Goal: Task Accomplishment & Management: Use online tool/utility

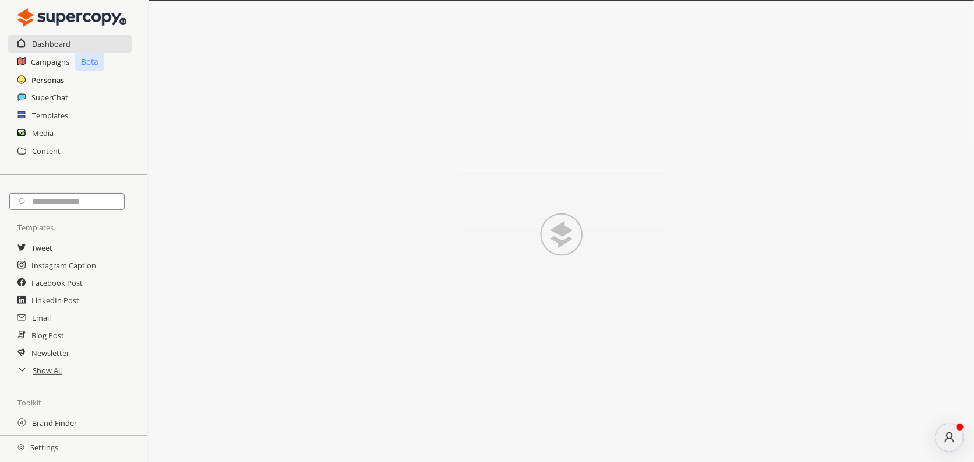
click at [44, 82] on h2 "Personas" at bounding box center [47, 79] width 33 height 17
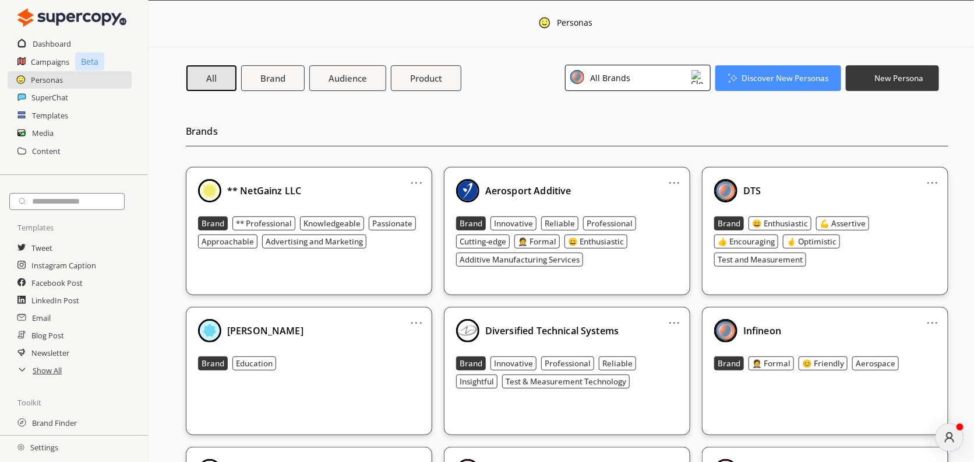
click at [623, 84] on div "All Brands" at bounding box center [609, 78] width 44 height 16
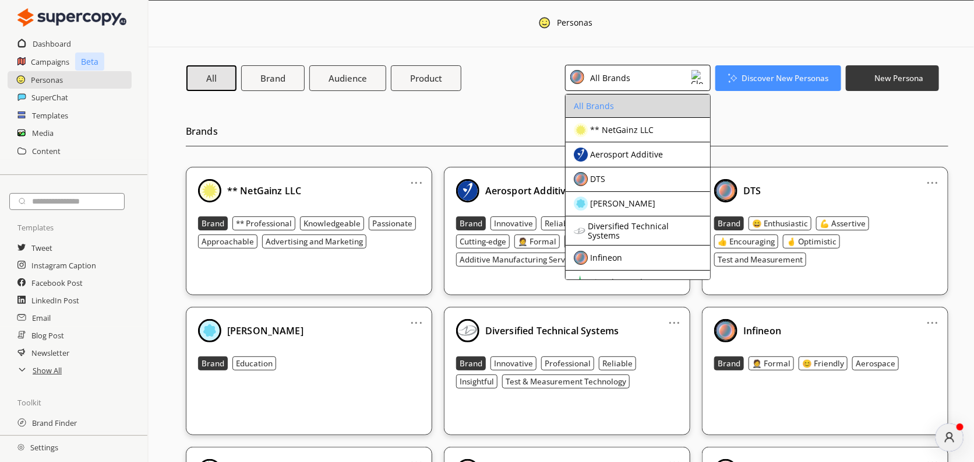
click at [594, 104] on div "All Brands" at bounding box center [594, 105] width 40 height 9
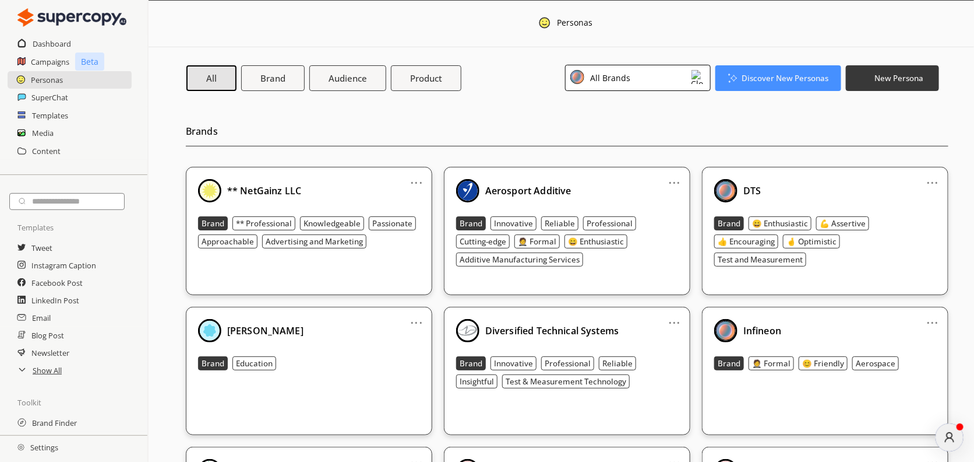
click at [627, 75] on div "All Brands" at bounding box center [609, 78] width 44 height 16
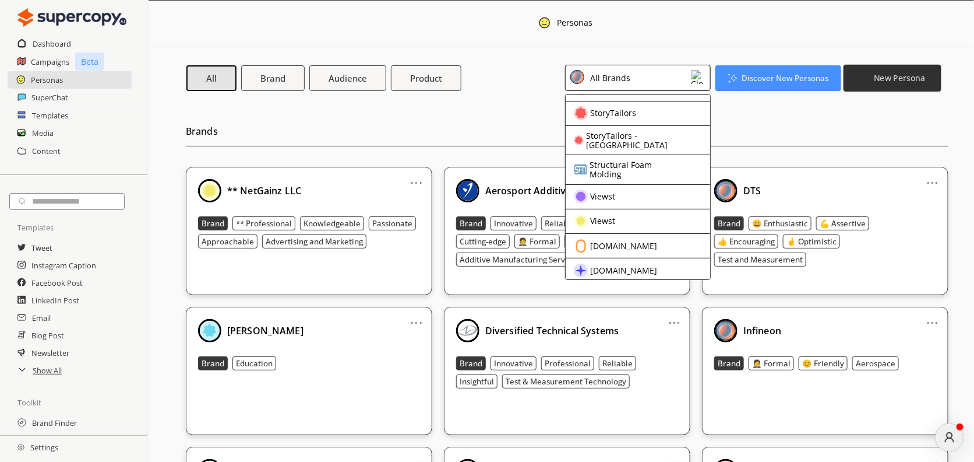
click at [873, 77] on button "New Persona" at bounding box center [893, 77] width 98 height 27
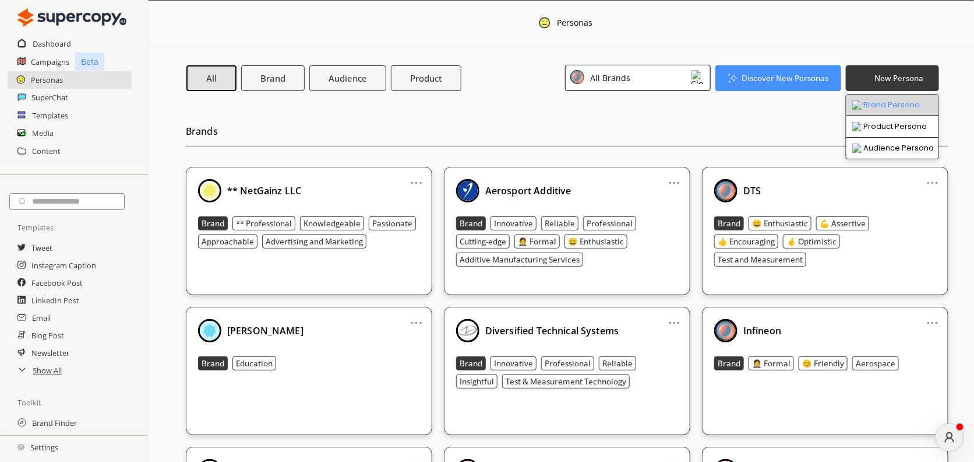
click at [882, 103] on li "Brand Persona" at bounding box center [893, 105] width 92 height 22
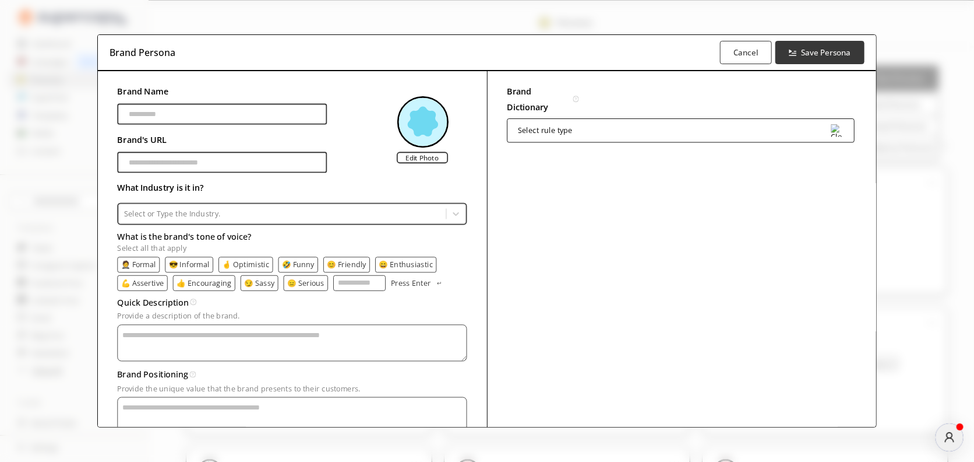
click at [220, 115] on input "Brand Name" at bounding box center [223, 114] width 210 height 21
type input "*"
type input "*******"
click at [206, 163] on input "Brand Name" at bounding box center [223, 162] width 210 height 21
type input "**********"
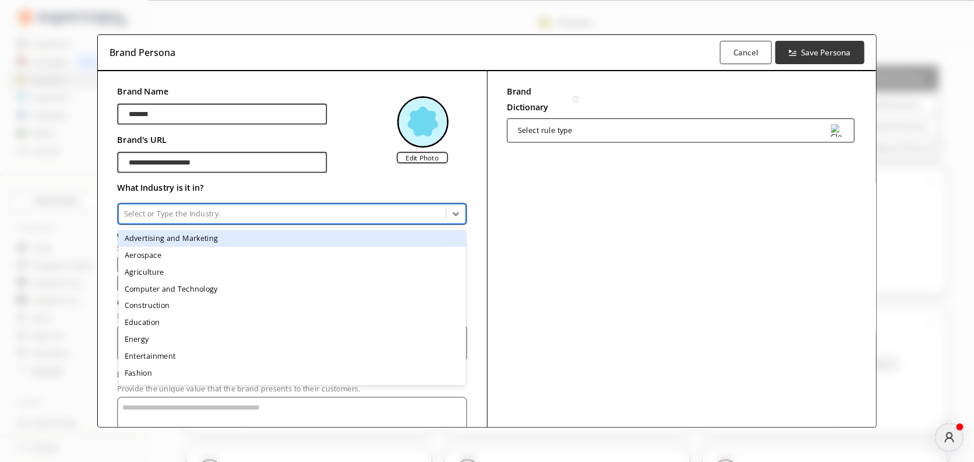
click at [193, 214] on div at bounding box center [282, 214] width 317 height 10
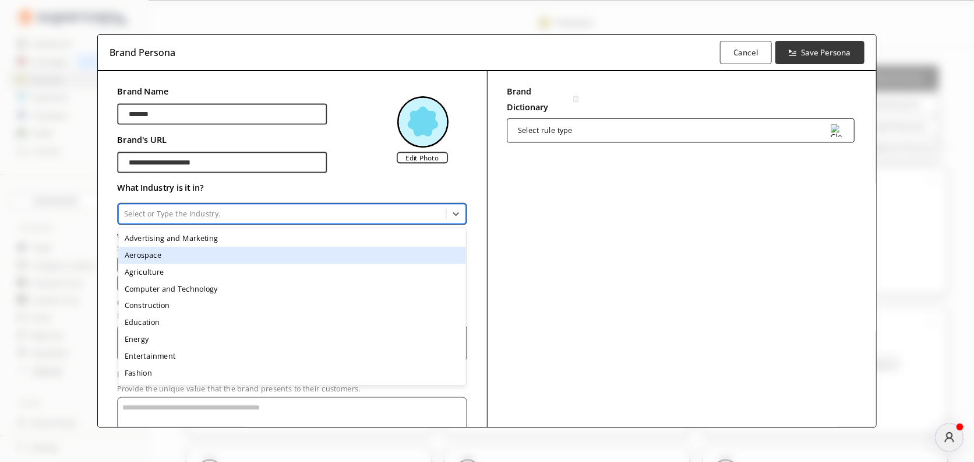
click at [163, 251] on div "Aerospace" at bounding box center [292, 255] width 348 height 17
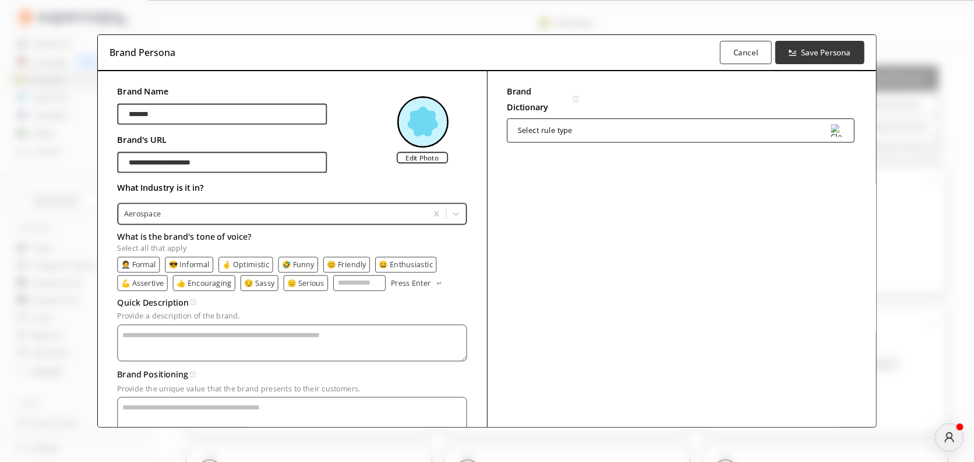
click at [298, 279] on p "😑 Serious" at bounding box center [305, 283] width 37 height 8
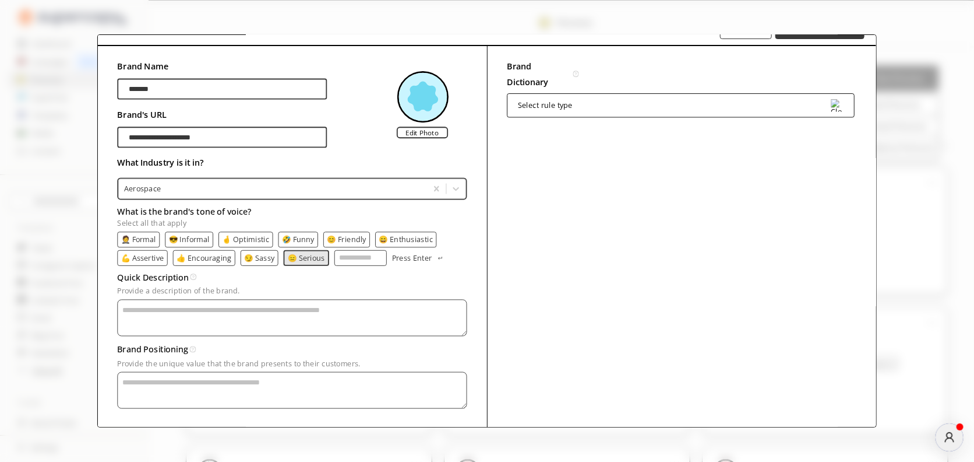
click at [146, 236] on p "🤵 Formal" at bounding box center [138, 239] width 35 height 8
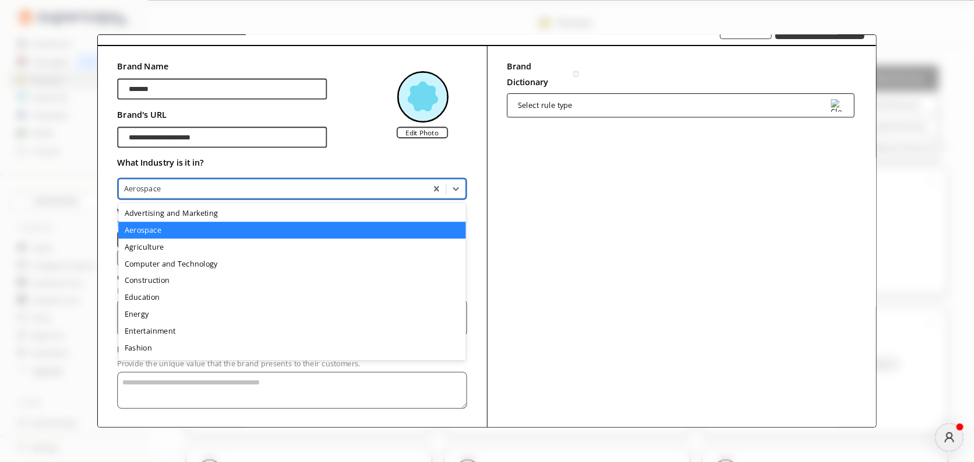
click at [195, 187] on div at bounding box center [273, 189] width 298 height 10
click at [205, 187] on div at bounding box center [273, 189] width 298 height 10
click at [462, 187] on div at bounding box center [456, 188] width 19 height 19
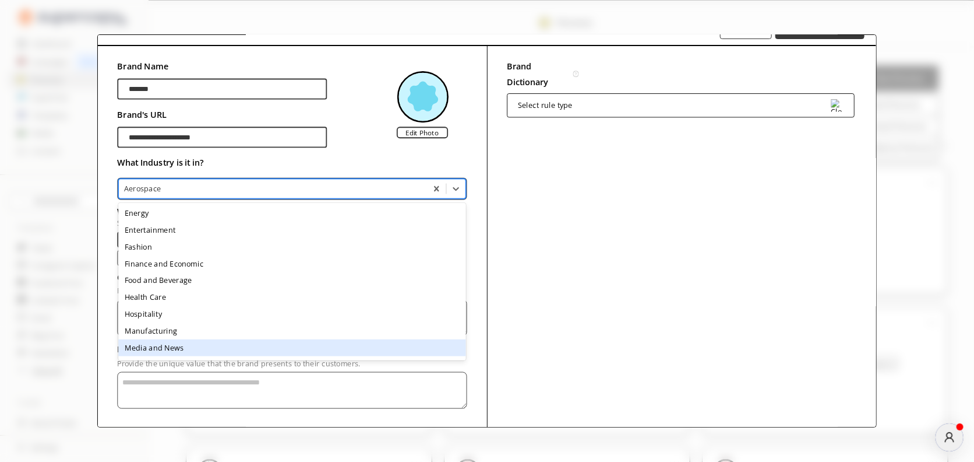
scroll to position [0, 0]
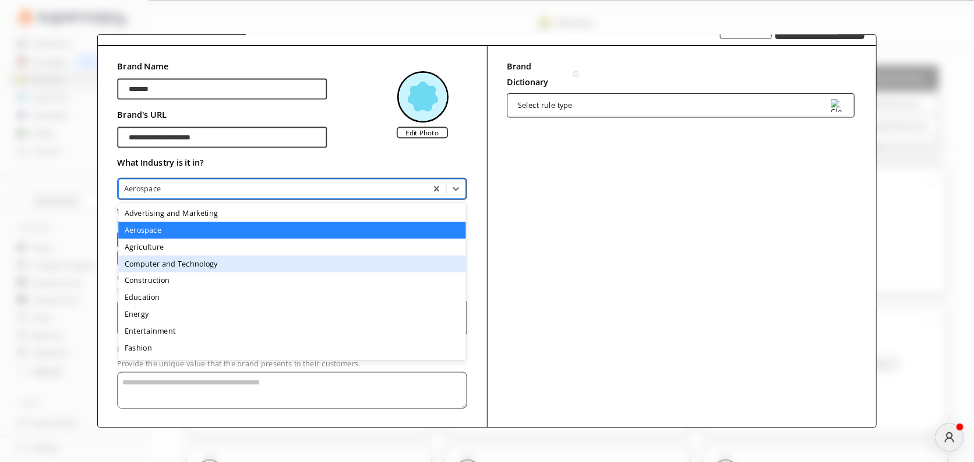
click at [580, 221] on div "Brand Dictionary Define key brand-specific terms and language for consistent me…" at bounding box center [681, 241] width 389 height 390
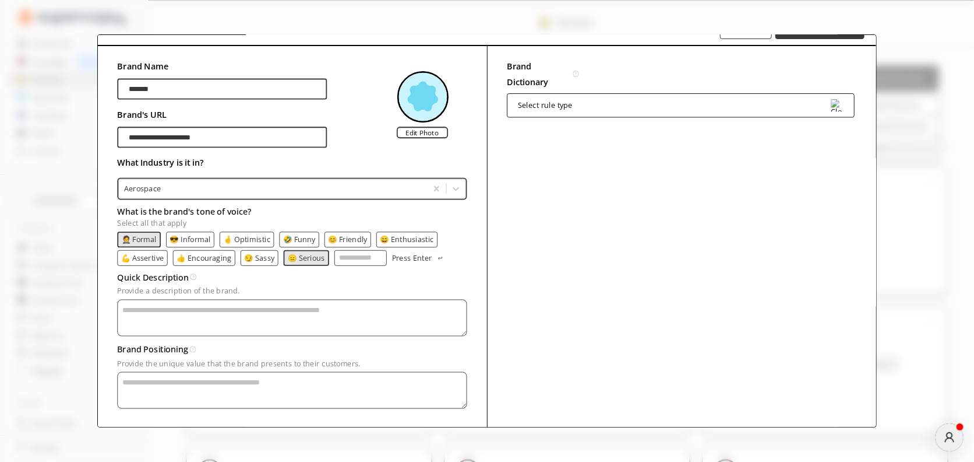
click at [303, 184] on div at bounding box center [273, 189] width 298 height 10
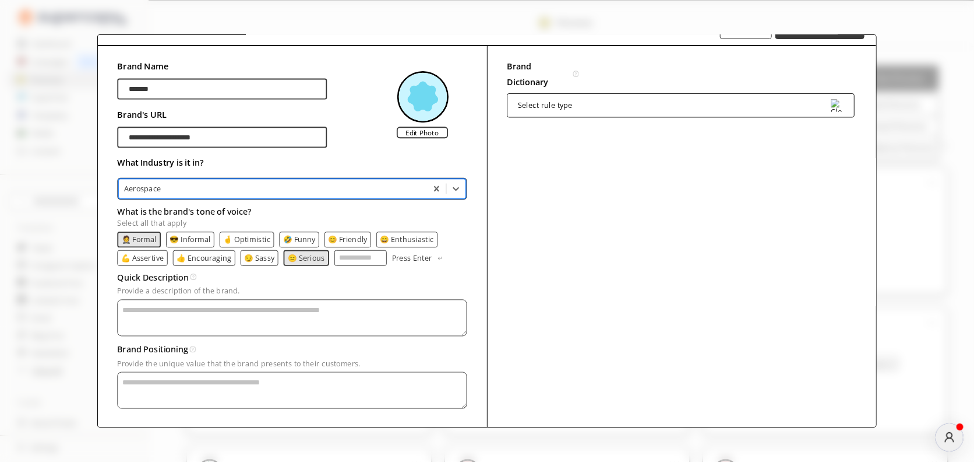
drag, startPoint x: 200, startPoint y: 185, endPoint x: 144, endPoint y: 187, distance: 56.6
click at [144, 187] on div at bounding box center [273, 189] width 298 height 10
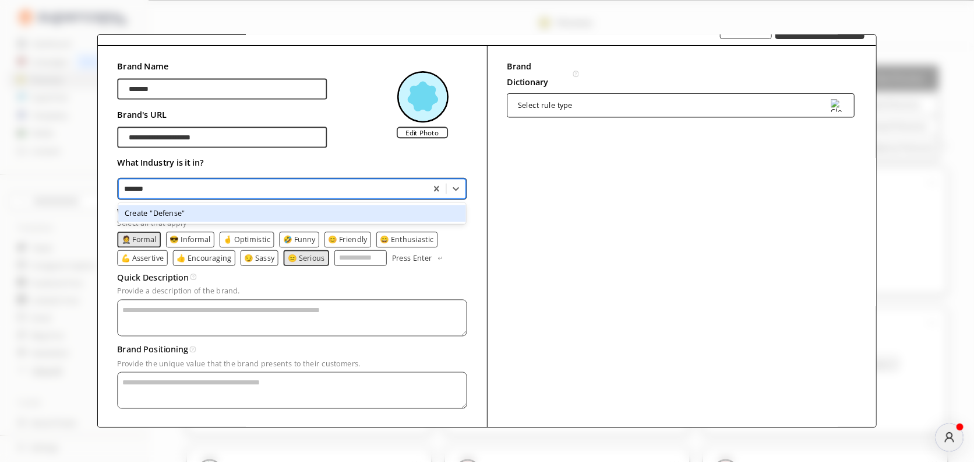
click at [141, 214] on div "Create "Defense"" at bounding box center [292, 213] width 348 height 17
type input "*******"
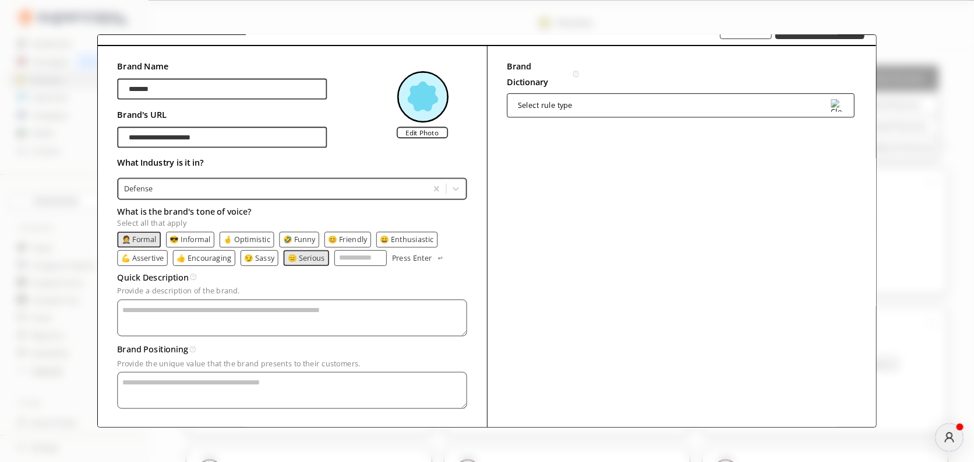
click at [231, 311] on textarea "Provide a description of the brand." at bounding box center [293, 318] width 350 height 37
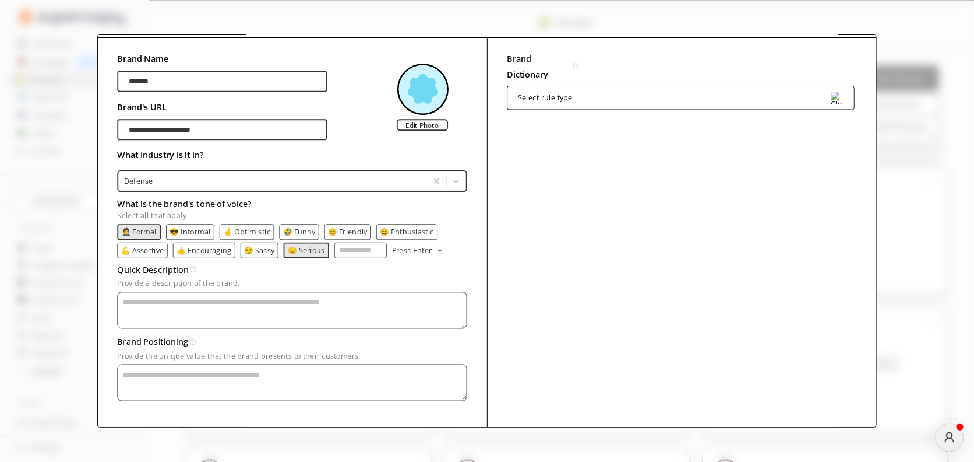
click at [186, 301] on textarea "Provide a description of the brand." at bounding box center [293, 310] width 350 height 37
paste textarea "**********"
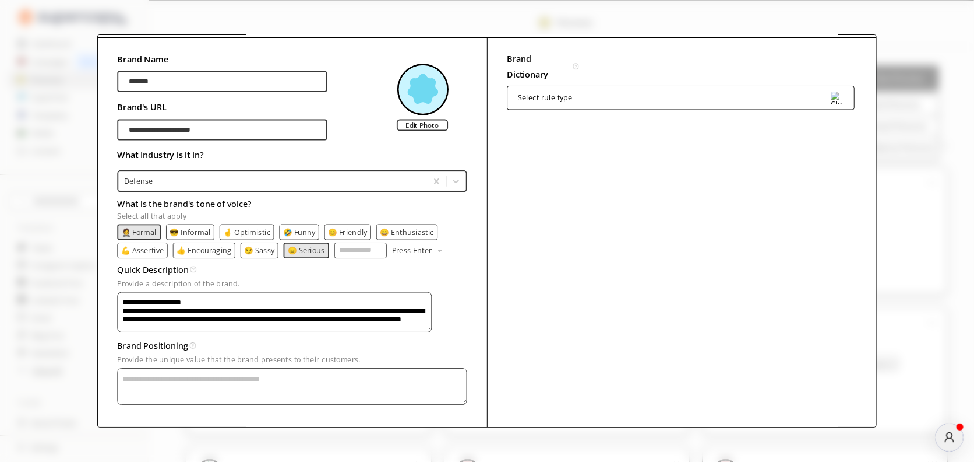
drag, startPoint x: 216, startPoint y: 300, endPoint x: 133, endPoint y: 291, distance: 82.6
click at [133, 292] on textarea "**********" at bounding box center [275, 312] width 315 height 41
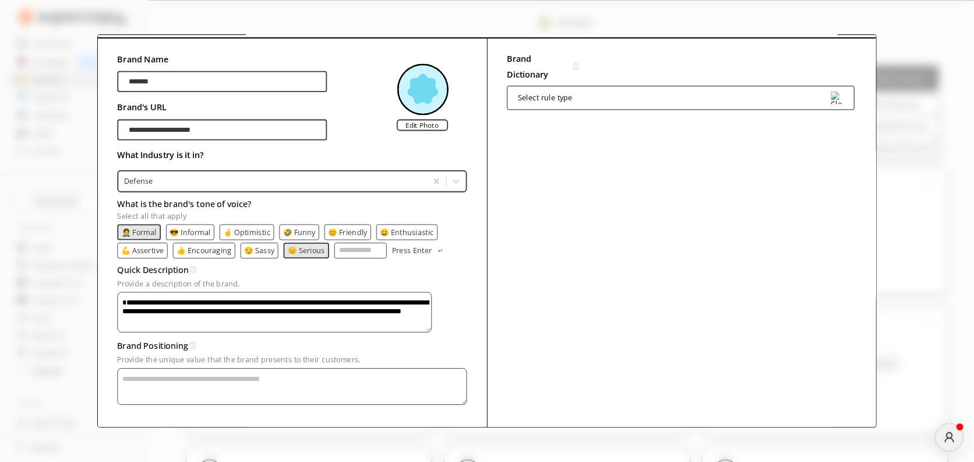
drag, startPoint x: 227, startPoint y: 308, endPoint x: 123, endPoint y: 291, distance: 105.2
click at [123, 292] on textarea "**********" at bounding box center [275, 312] width 315 height 41
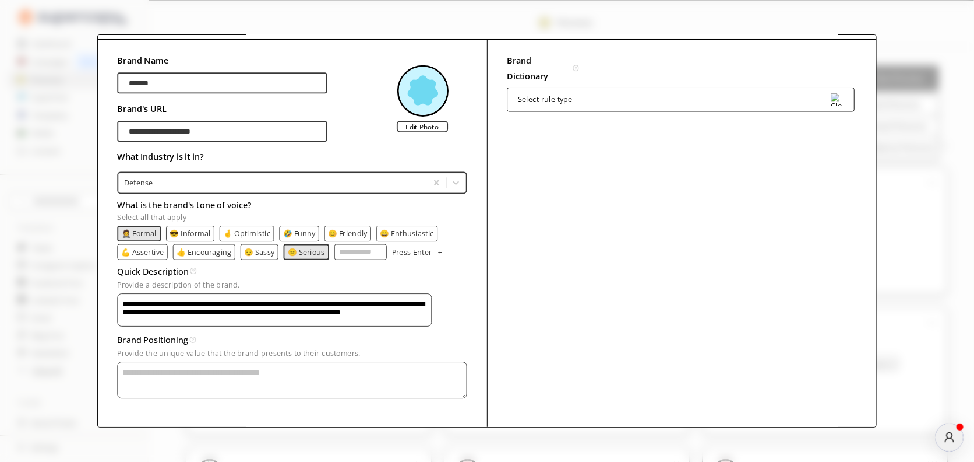
click at [167, 299] on textarea "**********" at bounding box center [275, 310] width 315 height 33
click at [376, 299] on textarea "**********" at bounding box center [275, 310] width 315 height 33
type textarea "**********"
click at [229, 376] on textarea "Provide a description of the brand." at bounding box center [293, 380] width 350 height 37
click at [561, 97] on div "Select rule type" at bounding box center [545, 100] width 55 height 8
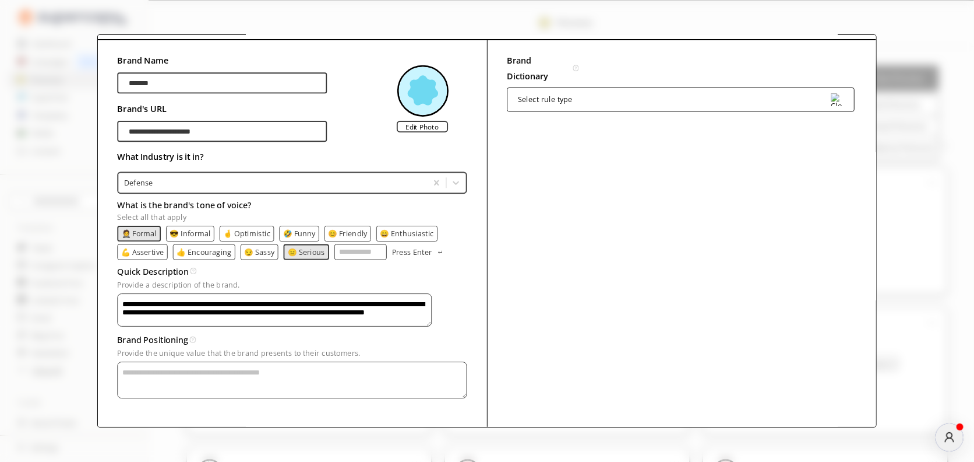
click at [584, 286] on div "Brand Dictionary Define key brand-specific terms and language for consistent me…" at bounding box center [681, 233] width 389 height 386
click at [220, 377] on textarea "Provide a description of the brand." at bounding box center [293, 380] width 350 height 37
click at [187, 378] on textarea "Provide a description of the brand." at bounding box center [293, 380] width 350 height 37
click at [579, 290] on div "Brand Dictionary Define key brand-specific terms and language for consistent me…" at bounding box center [681, 233] width 389 height 386
click at [309, 379] on textarea "Provide a description of the brand." at bounding box center [293, 380] width 350 height 37
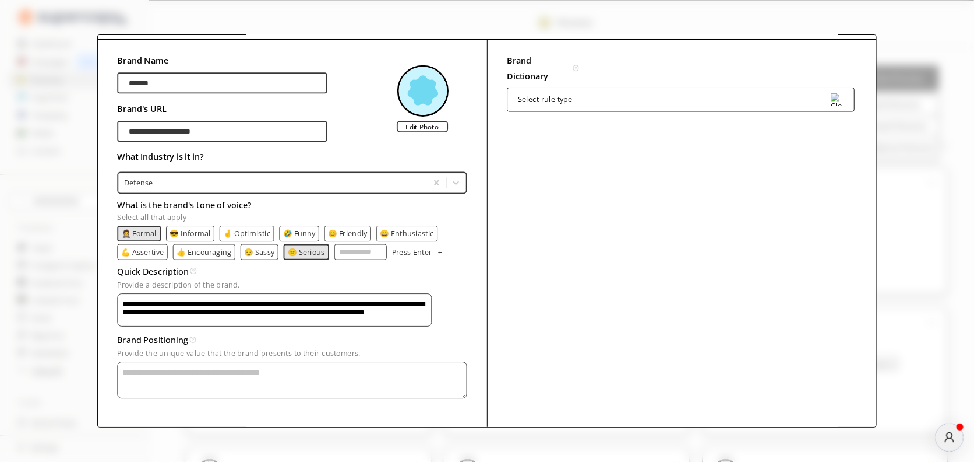
click at [159, 248] on p "💪 Assertive" at bounding box center [142, 252] width 43 height 8
paste textarea "**********"
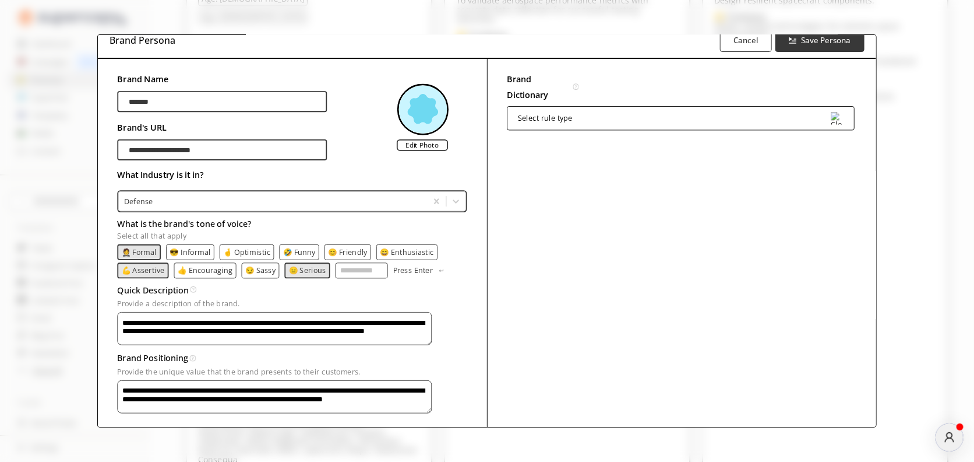
scroll to position [0, 0]
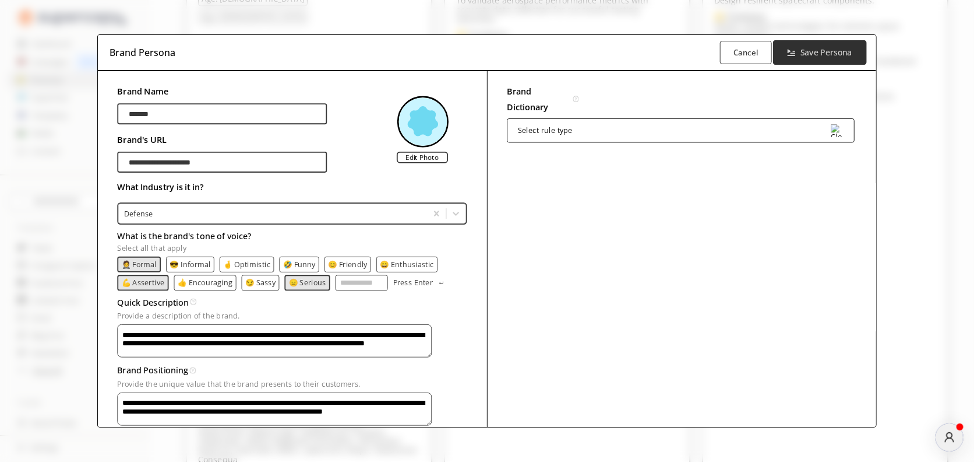
type textarea "**********"
click at [807, 51] on b "Save Persona" at bounding box center [827, 52] width 52 height 11
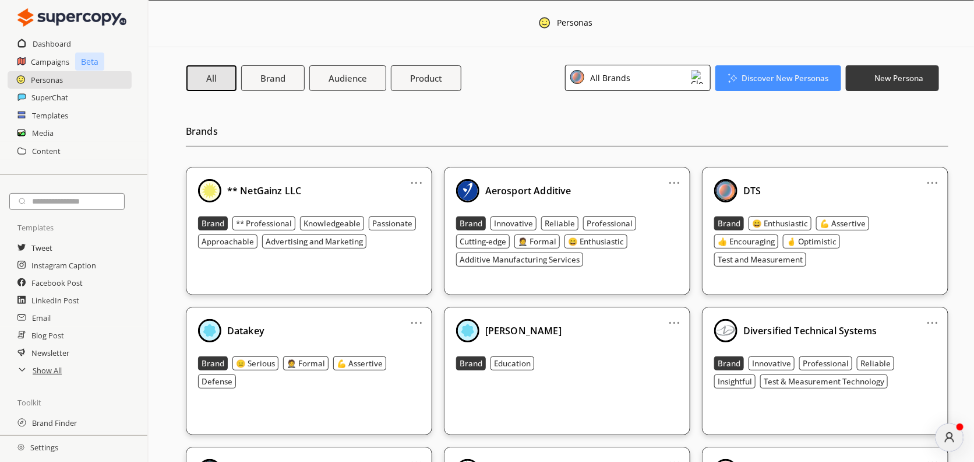
click at [617, 91] on div "All Brands" at bounding box center [638, 78] width 146 height 26
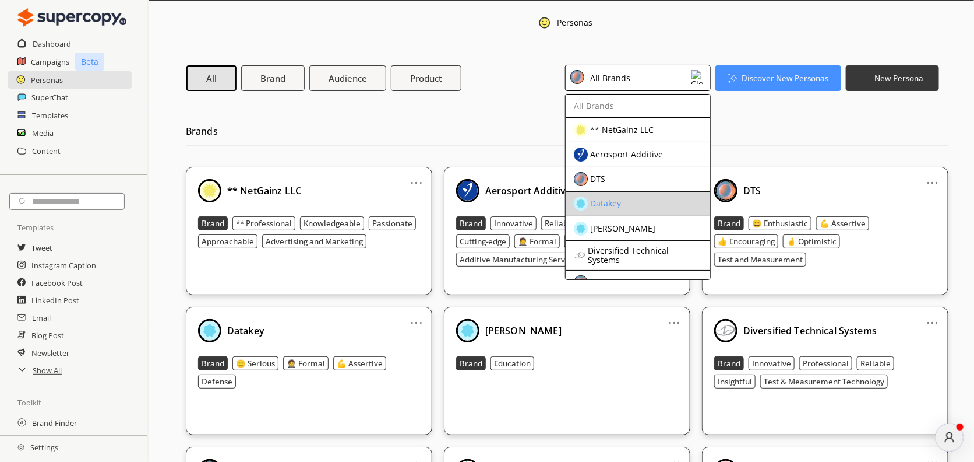
click at [639, 199] on div "Datakey" at bounding box center [628, 203] width 109 height 14
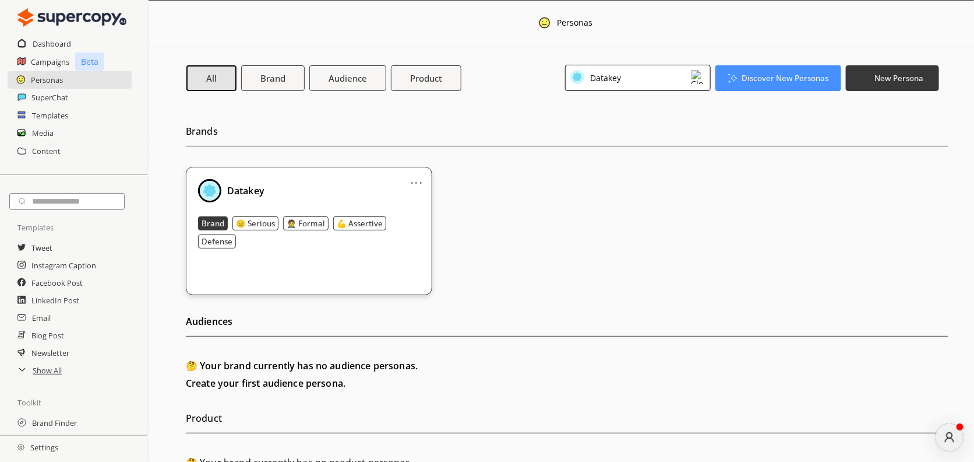
click at [414, 259] on div "Datakey Brand 😑 Serious 🤵 Formal 💪 Assertive Defense" at bounding box center [309, 219] width 222 height 80
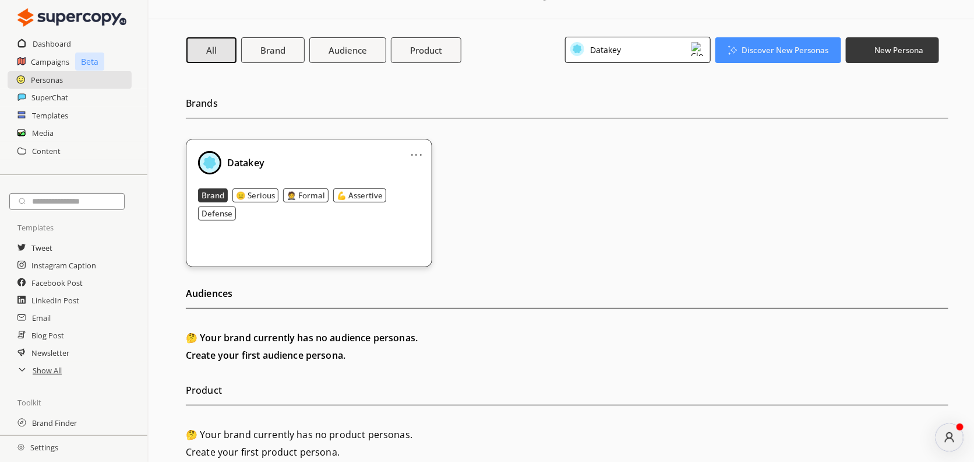
scroll to position [41, 0]
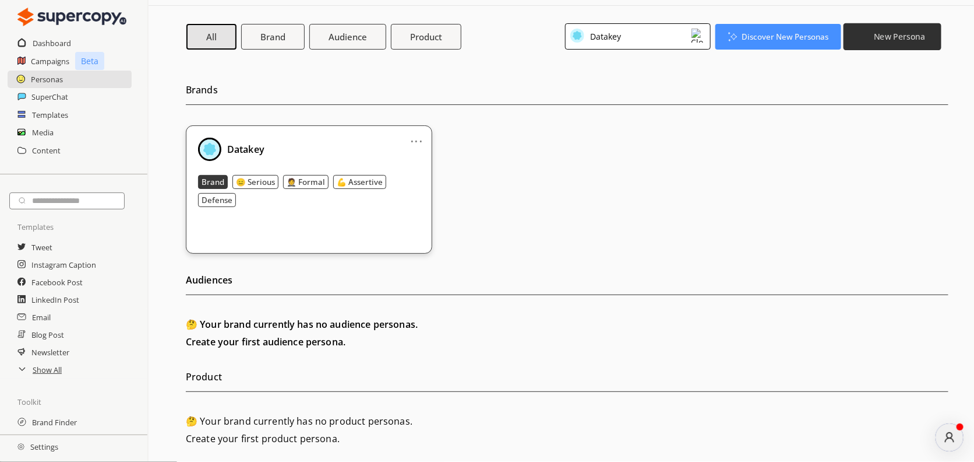
click at [887, 42] on button "New Persona" at bounding box center [893, 36] width 98 height 27
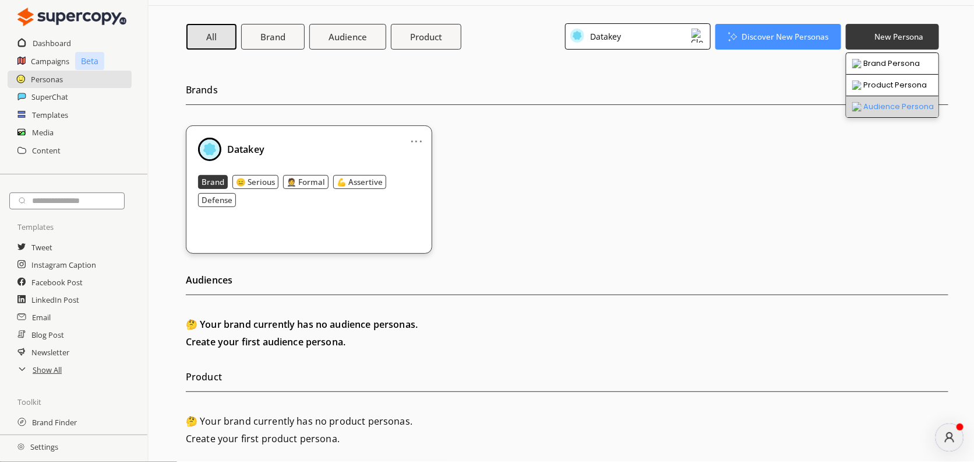
click at [882, 101] on li "Audience Persona" at bounding box center [893, 106] width 92 height 21
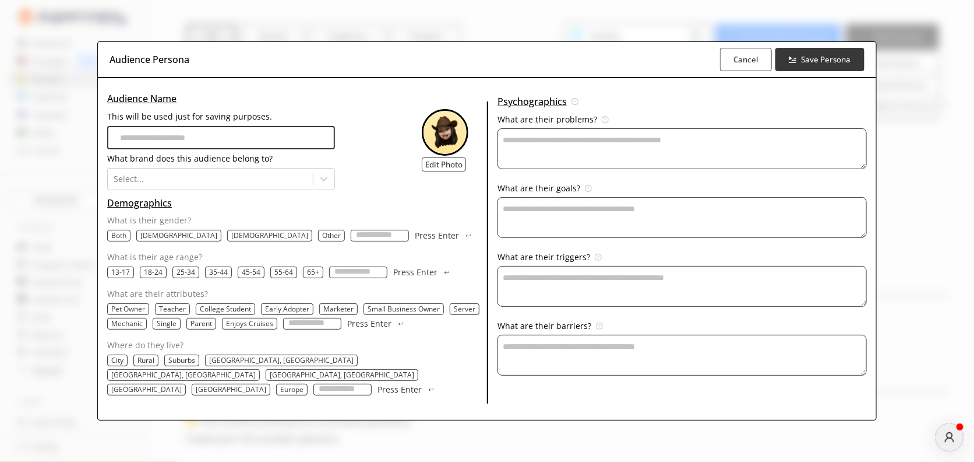
click at [245, 147] on input "This will be used just for saving purposes." at bounding box center [221, 137] width 228 height 23
click at [339, 114] on div "Audience Name This will be used just for saving purposes. What brand does this …" at bounding box center [297, 140] width 380 height 100
click at [745, 65] on b "Cancel" at bounding box center [746, 59] width 26 height 11
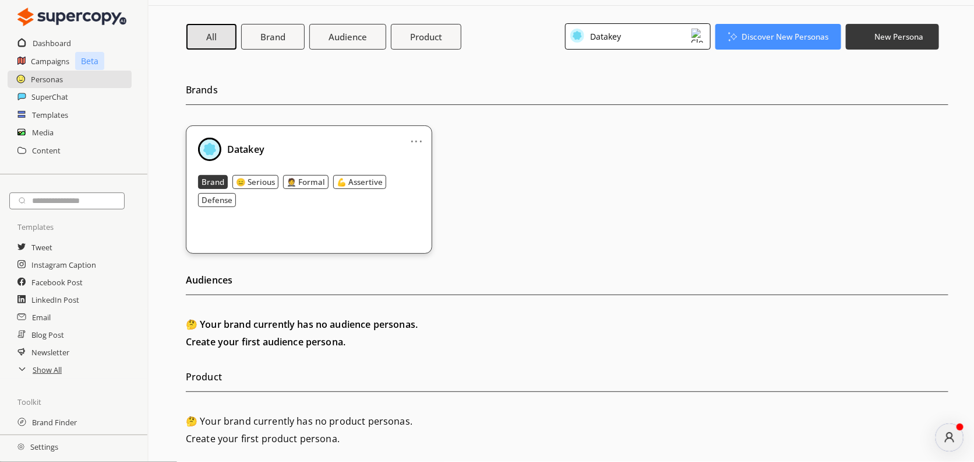
click at [335, 216] on div "Datakey Brand 😑 Serious 🤵 Formal 💪 Assertive Defense" at bounding box center [309, 178] width 222 height 80
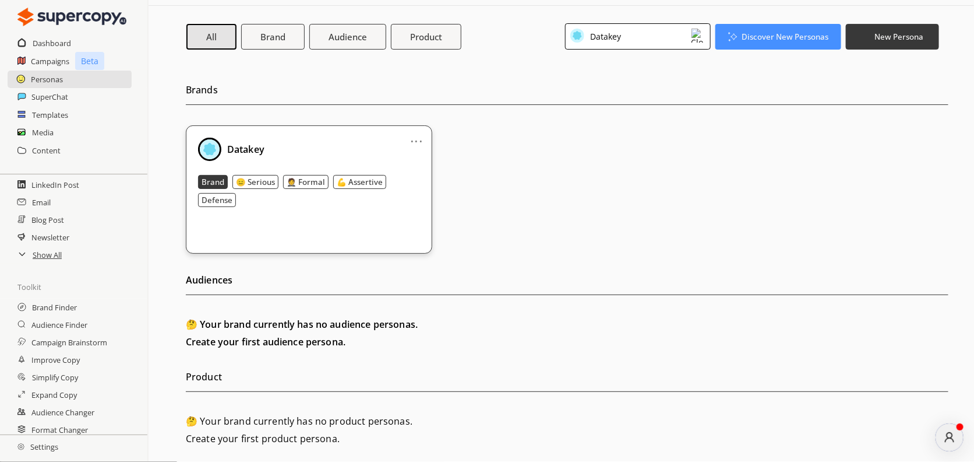
scroll to position [138, 0]
click at [75, 302] on h2 "Audience Finder" at bounding box center [60, 302] width 58 height 17
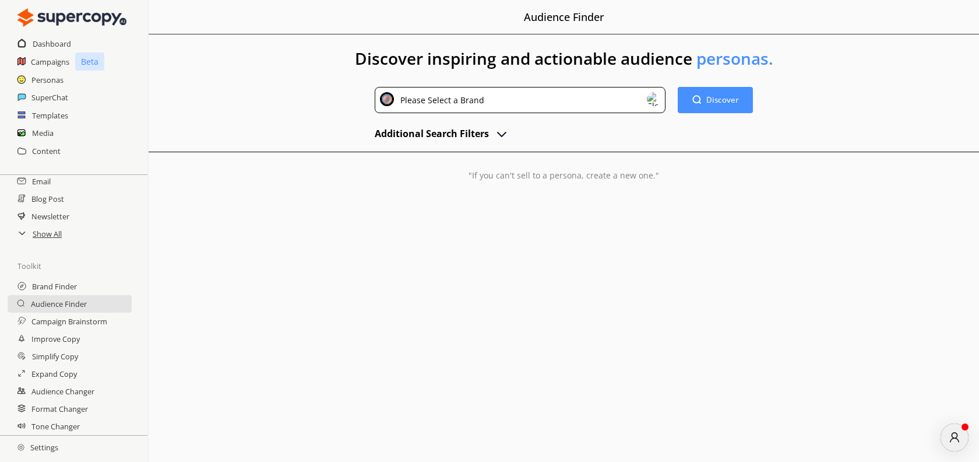
click at [487, 97] on div "Please Select a Brand" at bounding box center [520, 100] width 291 height 26
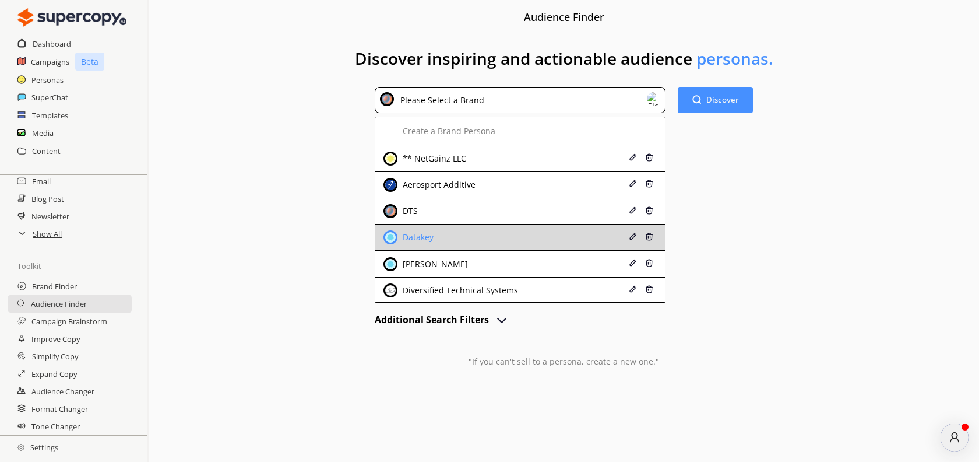
click at [442, 235] on div "Datakey" at bounding box center [496, 237] width 226 height 14
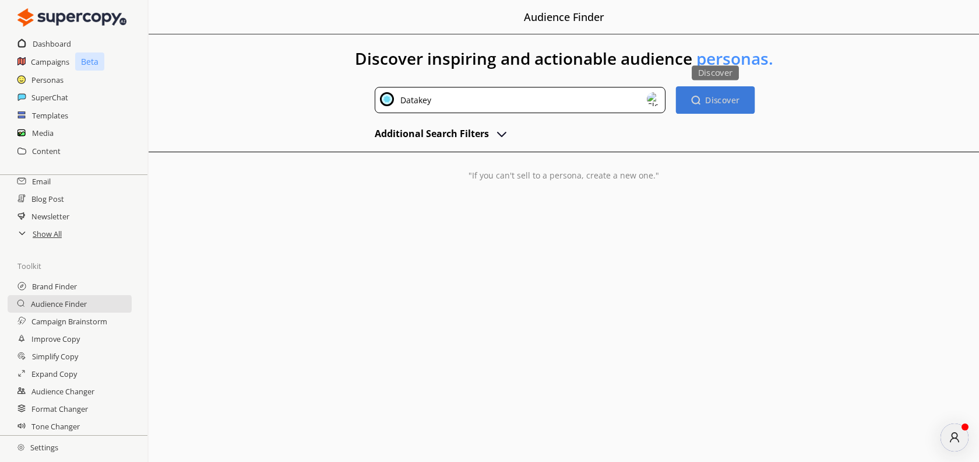
click at [716, 98] on b "Discover" at bounding box center [723, 99] width 34 height 11
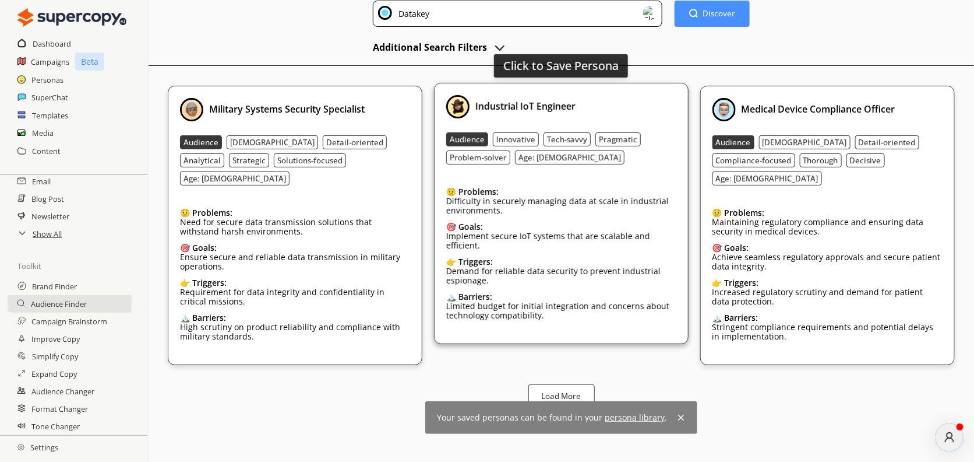
scroll to position [105, 0]
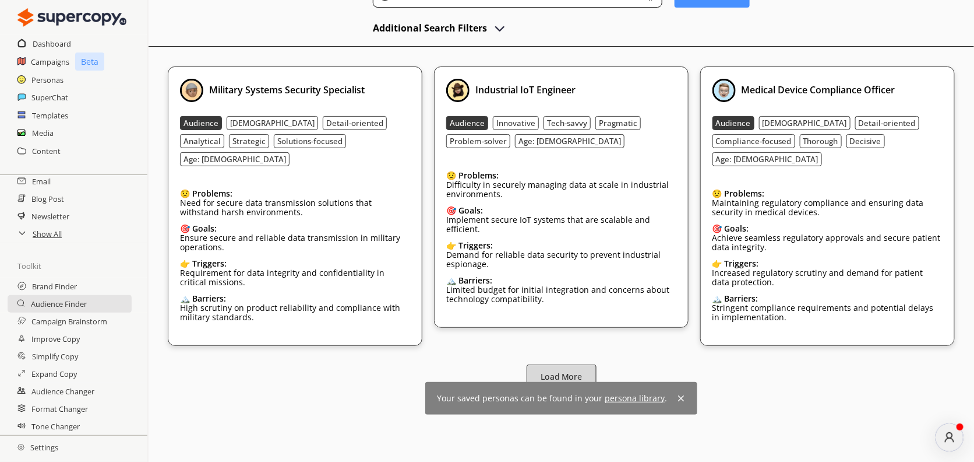
click at [575, 371] on b "Load More" at bounding box center [561, 376] width 41 height 11
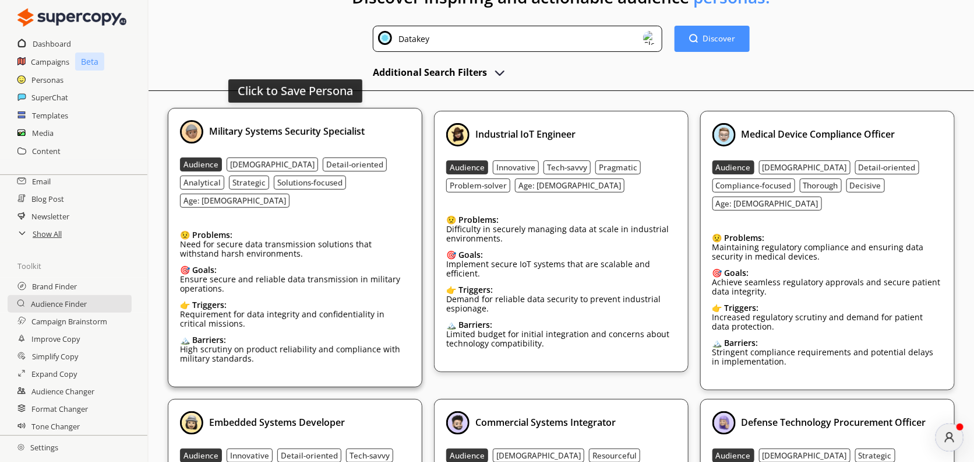
scroll to position [88, 0]
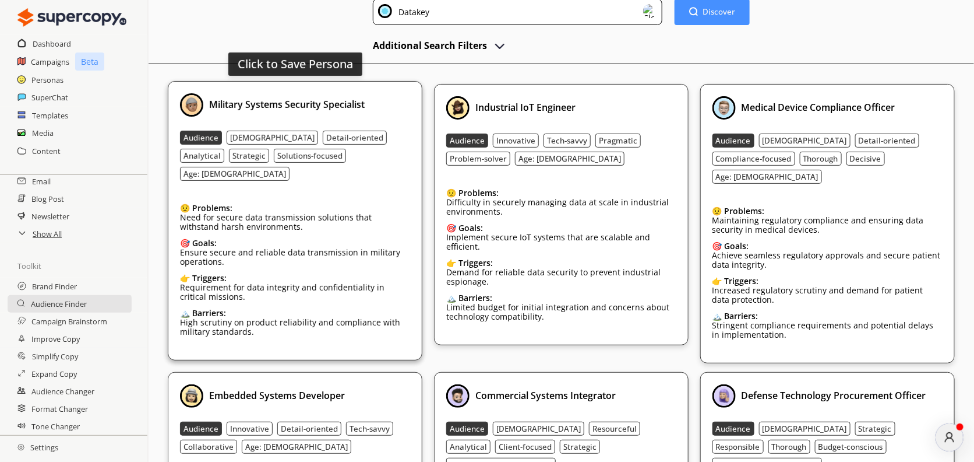
click at [284, 273] on div "👉 Triggers:" at bounding box center [295, 277] width 230 height 9
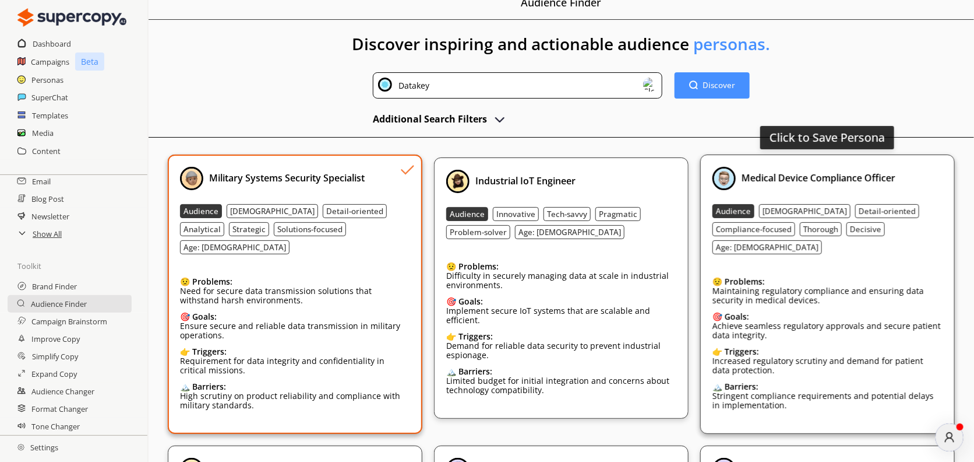
scroll to position [0, 0]
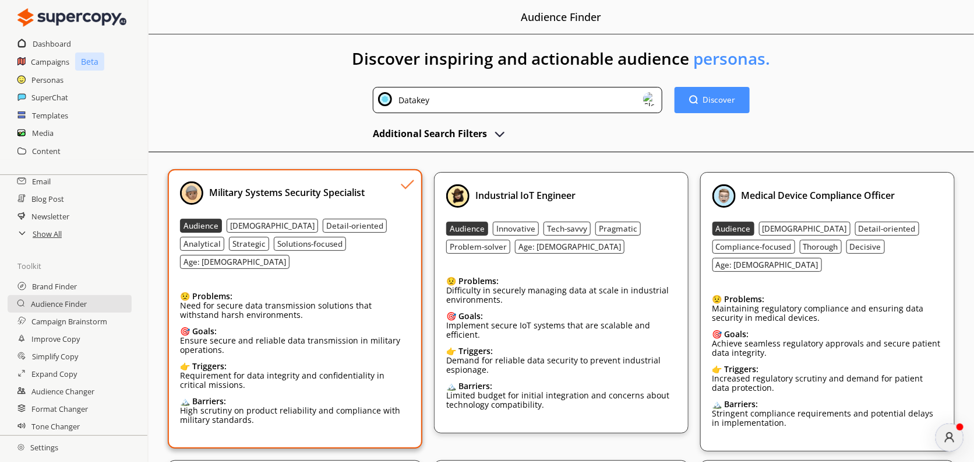
drag, startPoint x: 371, startPoint y: 199, endPoint x: 208, endPoint y: 199, distance: 162.6
click at [208, 199] on div "Military Systems Security Specialist" at bounding box center [295, 192] width 230 height 23
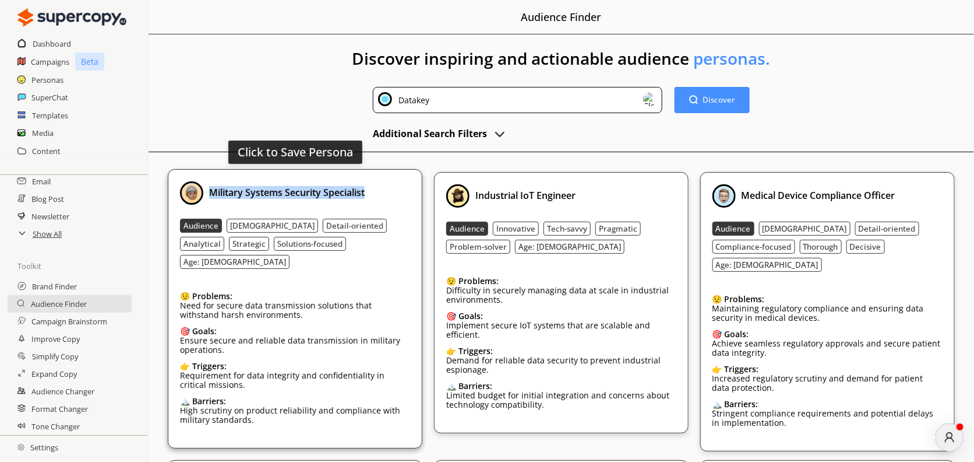
drag, startPoint x: 210, startPoint y: 193, endPoint x: 368, endPoint y: 195, distance: 158.5
click at [368, 195] on div "Military Systems Security Specialist" at bounding box center [295, 192] width 230 height 23
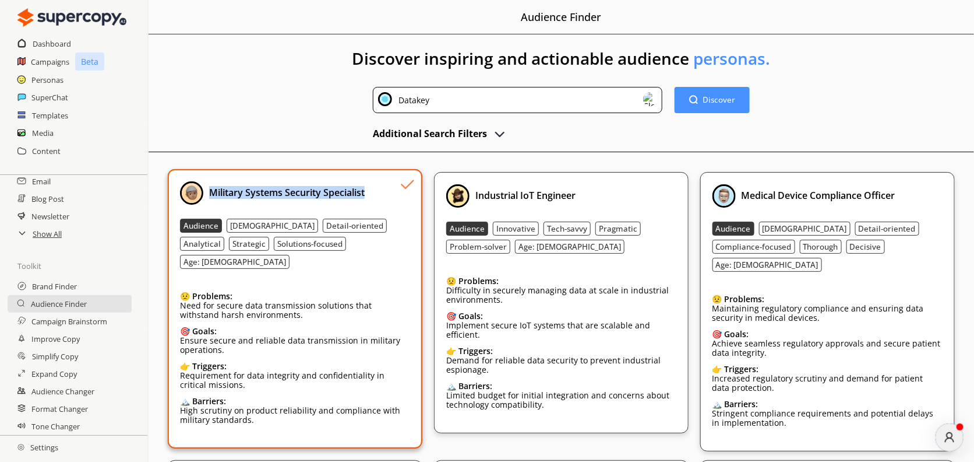
copy b "Military Systems Security Specialist"
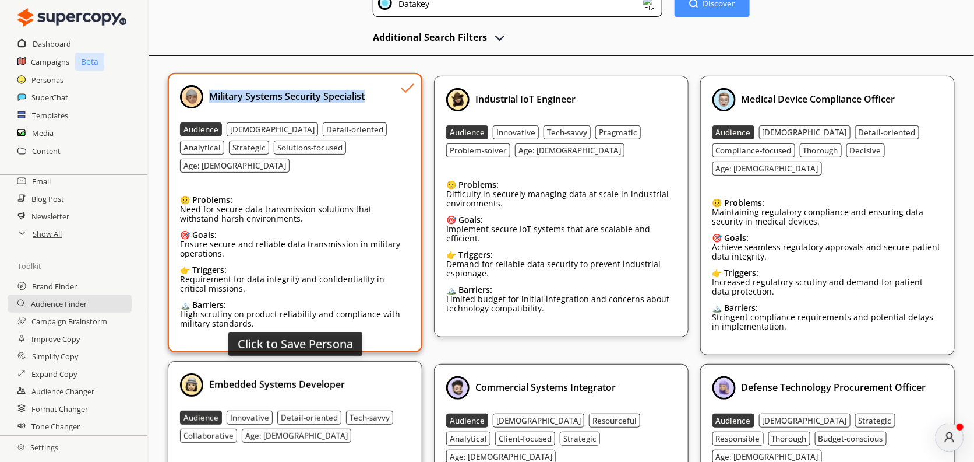
scroll to position [161, 0]
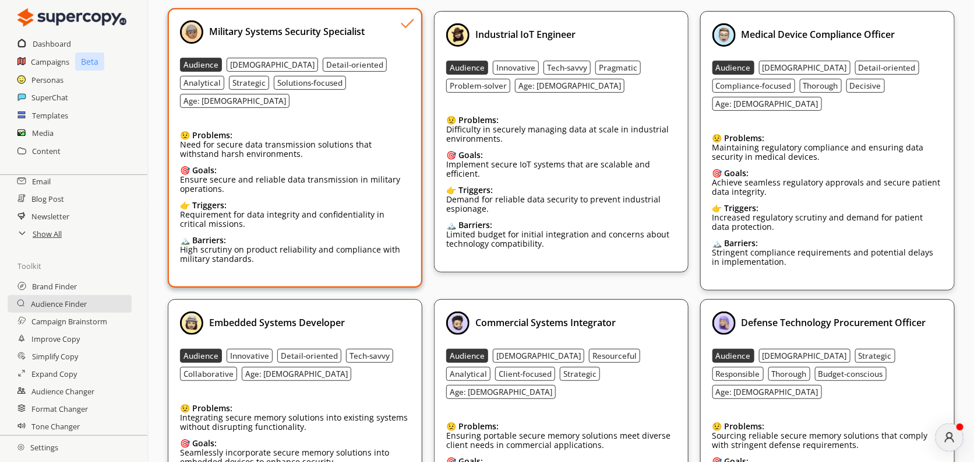
click at [268, 200] on div "👉 Triggers:" at bounding box center [295, 204] width 230 height 9
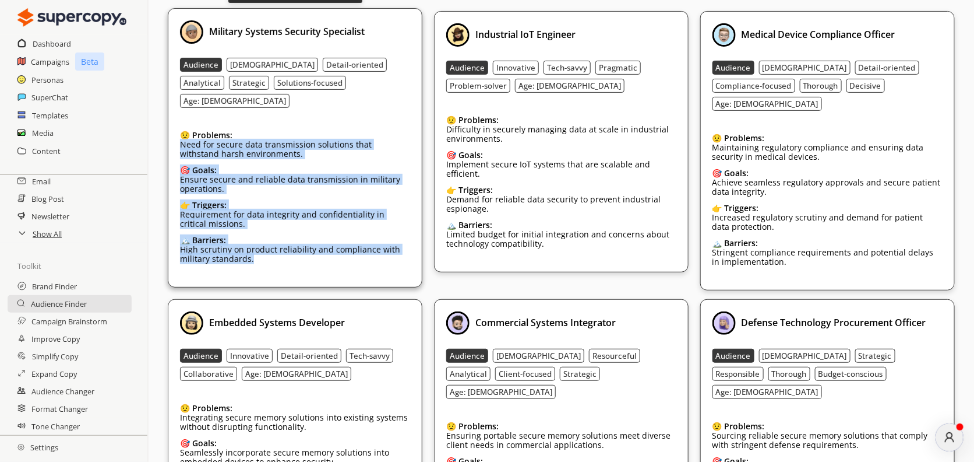
drag, startPoint x: 177, startPoint y: 129, endPoint x: 245, endPoint y: 245, distance: 134.5
click at [250, 249] on div "Click to Save Persona Military Systems Security Specialist Audience [DEMOGRAPHI…" at bounding box center [295, 147] width 255 height 279
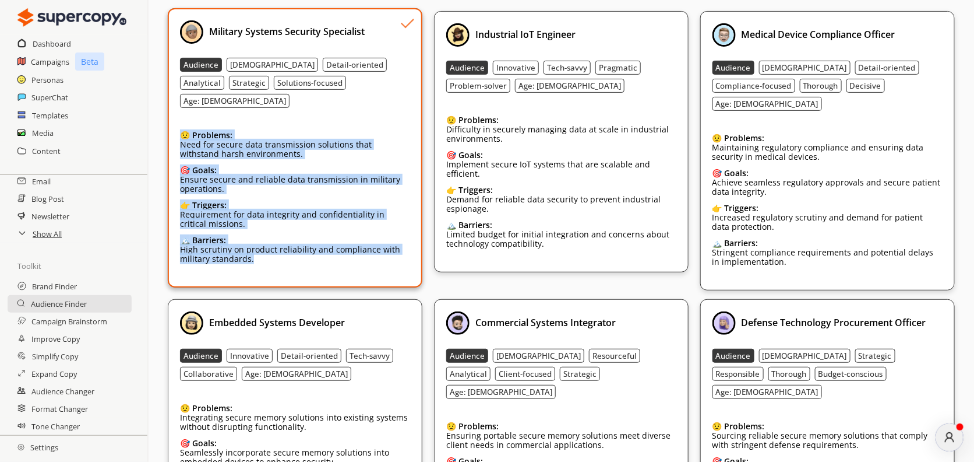
drag, startPoint x: 168, startPoint y: 110, endPoint x: 270, endPoint y: 242, distance: 167.5
click at [272, 248] on div "Military Systems Security Specialist Audience [DEMOGRAPHIC_DATA] Detail-oriente…" at bounding box center [295, 147] width 255 height 279
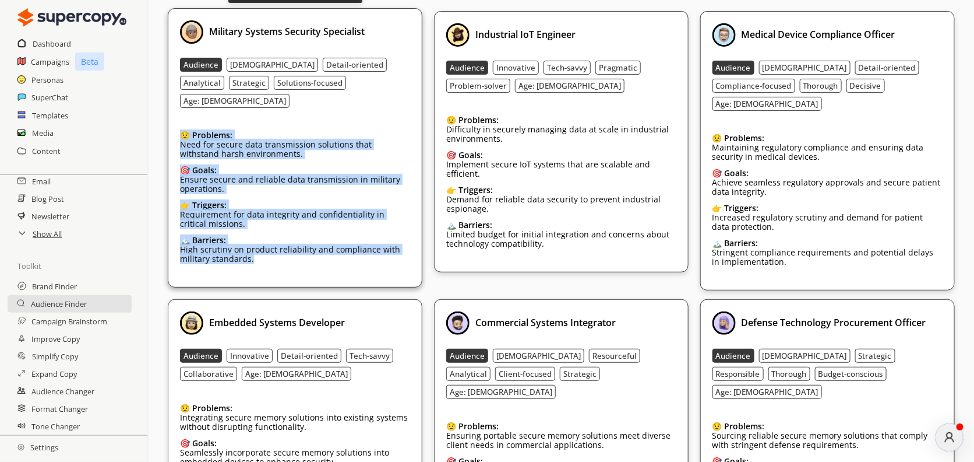
copy div "😟 Problems: Need for secure data transmission solutions that withstand harsh en…"
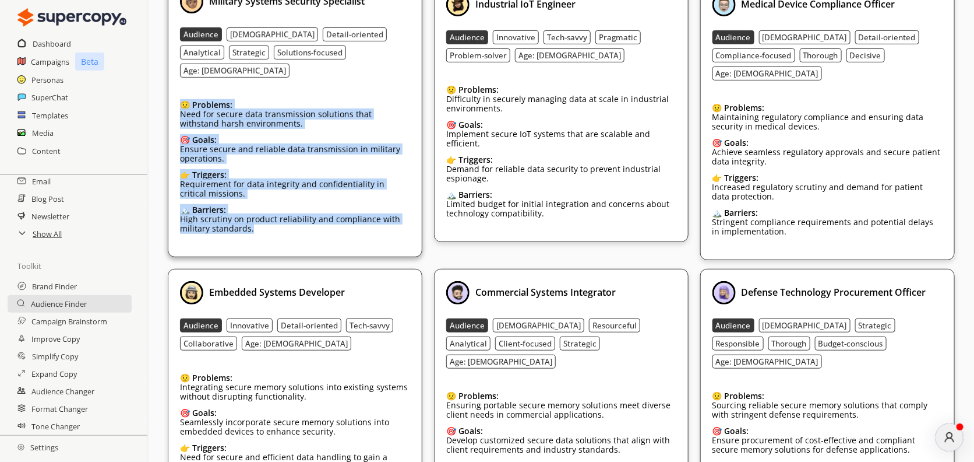
scroll to position [0, 0]
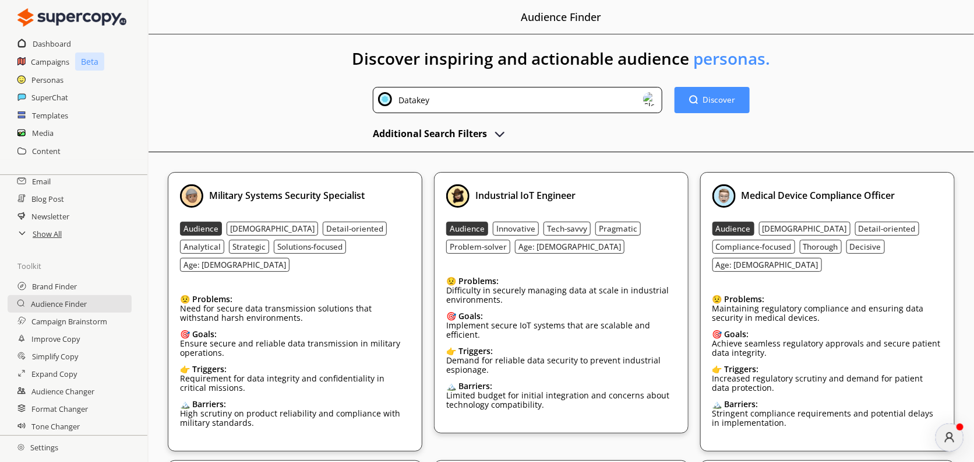
click at [280, 70] on h1 "Discover inspiring and actionable audience personas." at bounding box center [562, 60] width 826 height 52
click at [499, 136] on img "advanced-inputs" at bounding box center [500, 133] width 14 height 14
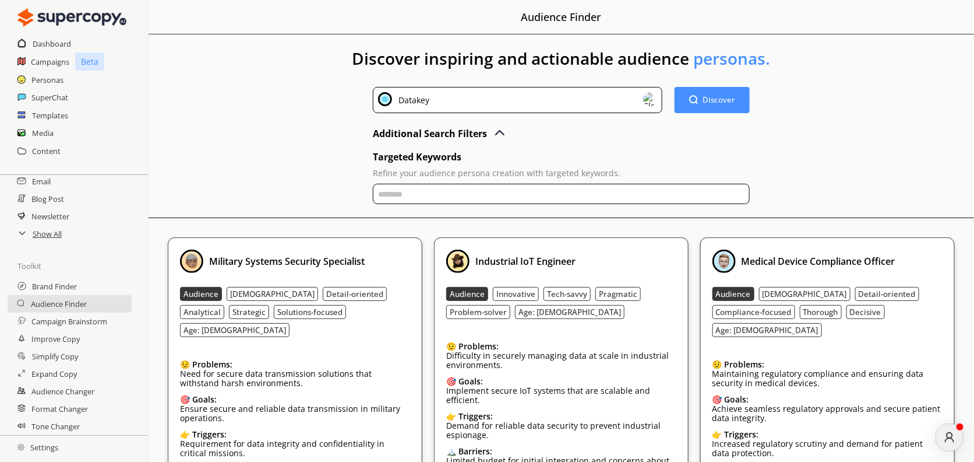
click at [430, 196] on input "text" at bounding box center [561, 194] width 377 height 20
click at [267, 117] on div "Discover inspiring and actionable audience personas. Datakey Discover Discover …" at bounding box center [562, 428] width 826 height 789
click at [470, 191] on input "text" at bounding box center [561, 194] width 377 height 20
click at [483, 187] on input "**********" at bounding box center [561, 194] width 377 height 20
click at [455, 194] on input "**********" at bounding box center [561, 194] width 377 height 20
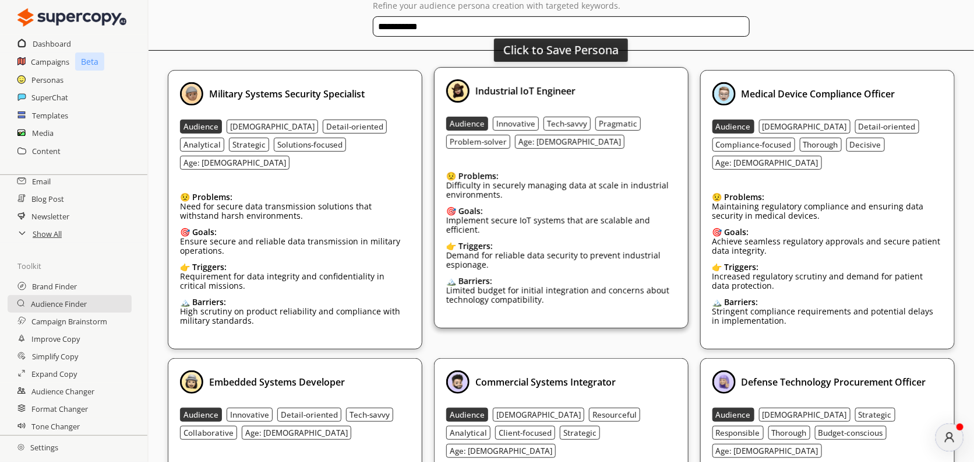
scroll to position [72, 0]
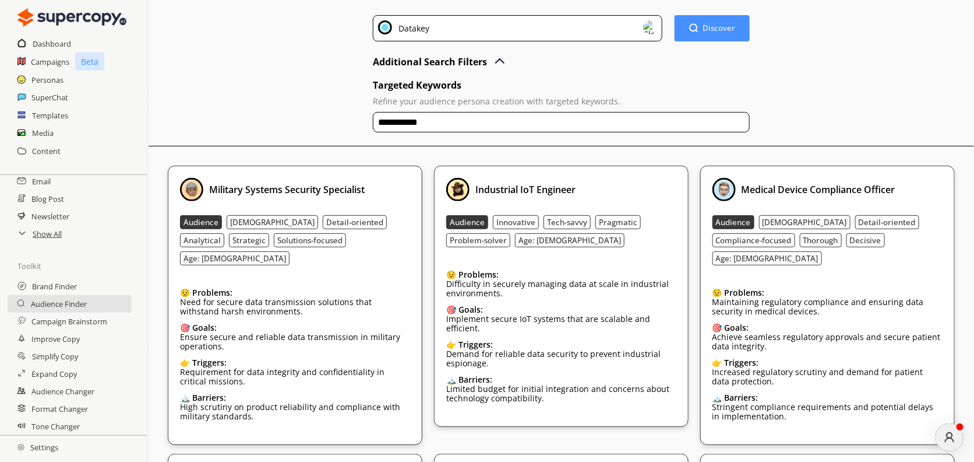
click at [453, 128] on input "**********" at bounding box center [561, 122] width 377 height 20
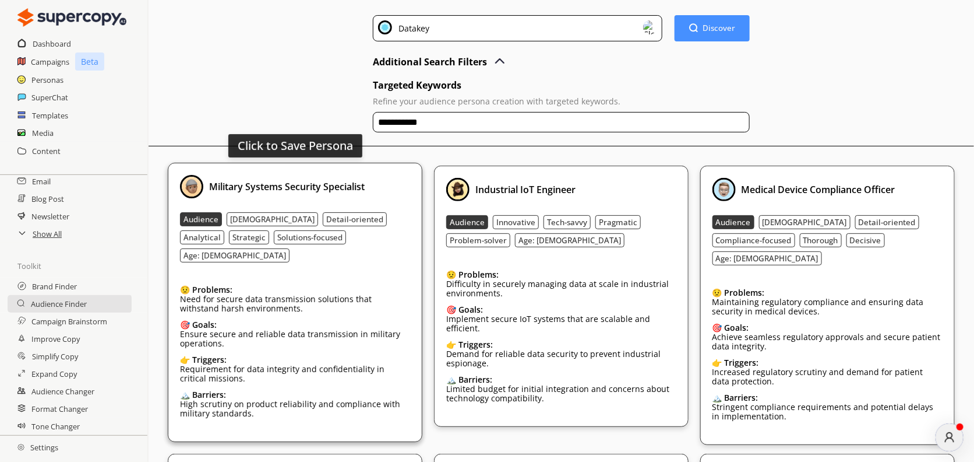
click at [404, 206] on div "Military Systems Security Specialist Audience [DEMOGRAPHIC_DATA] Detail-oriente…" at bounding box center [295, 302] width 230 height 255
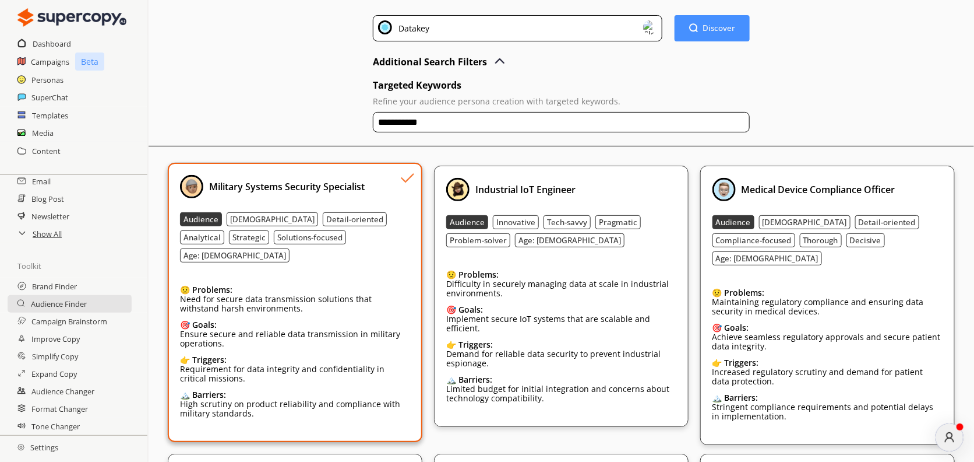
click at [459, 124] on input "**********" at bounding box center [561, 122] width 377 height 20
click at [696, 37] on button "Discover Discover" at bounding box center [712, 28] width 79 height 27
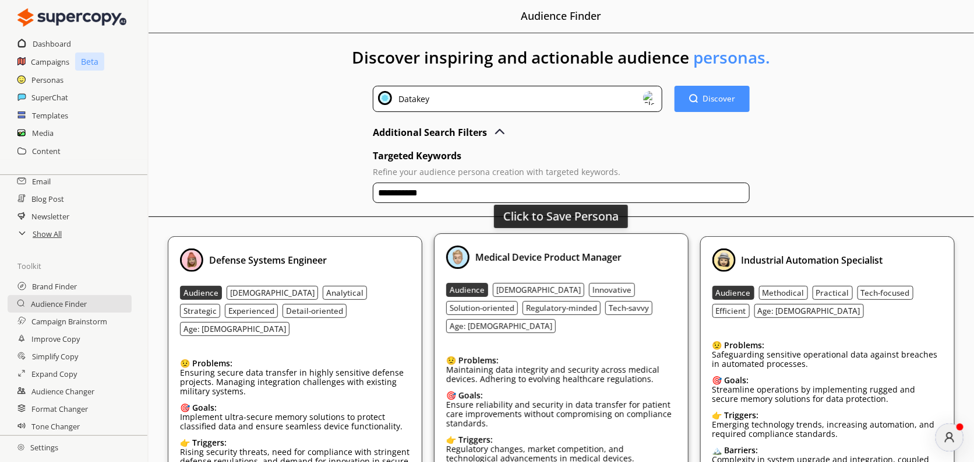
scroll to position [0, 0]
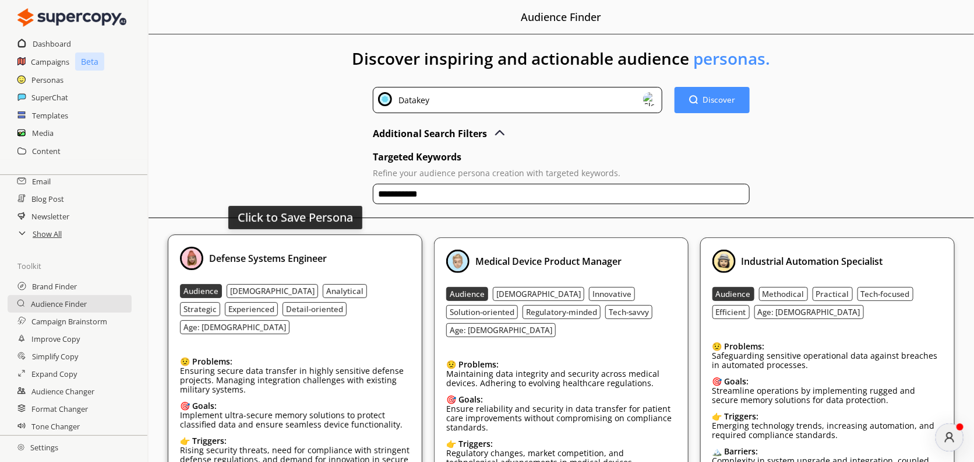
click at [353, 263] on div "Defense Systems Engineer" at bounding box center [295, 258] width 230 height 23
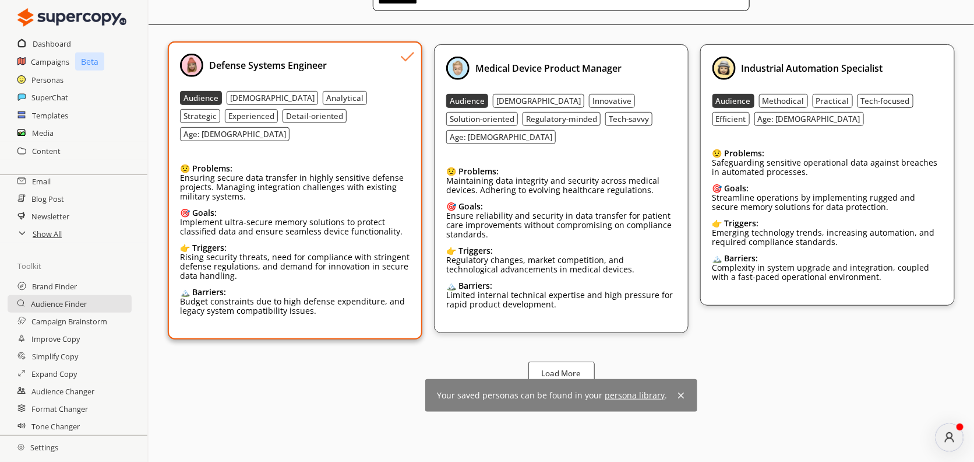
scroll to position [114, 0]
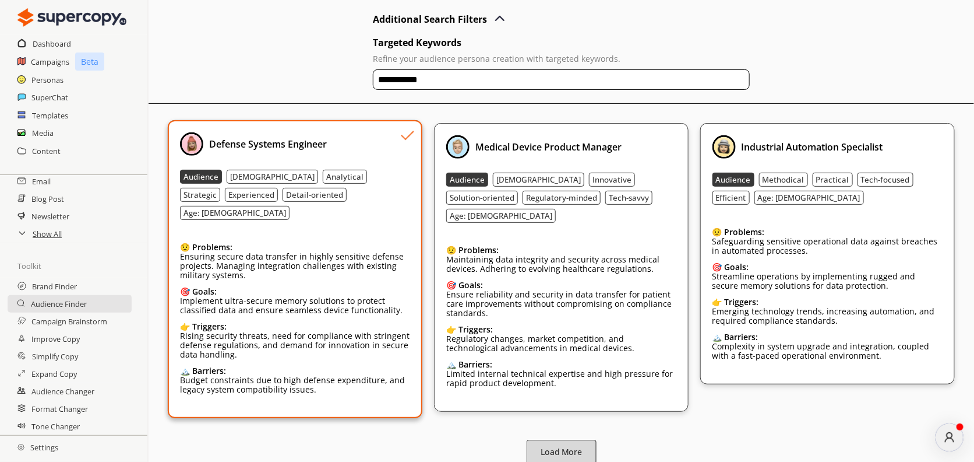
click at [569, 447] on button "Load More" at bounding box center [562, 451] width 70 height 24
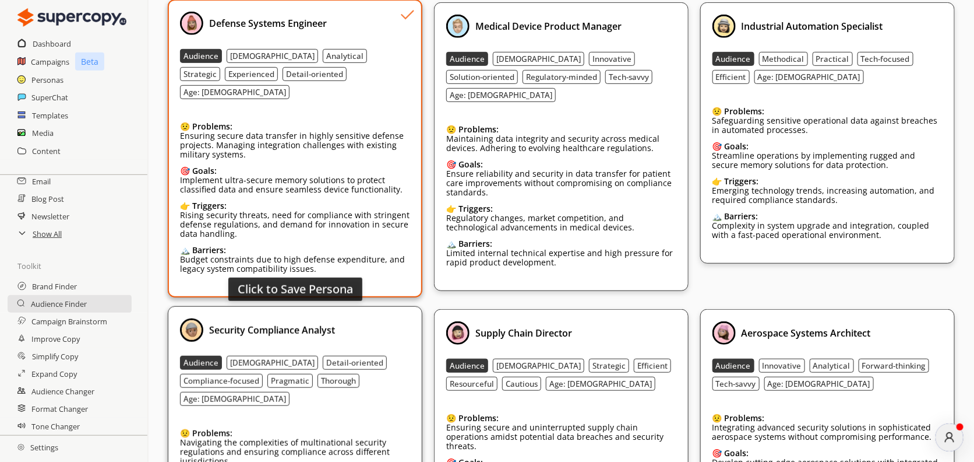
scroll to position [437, 0]
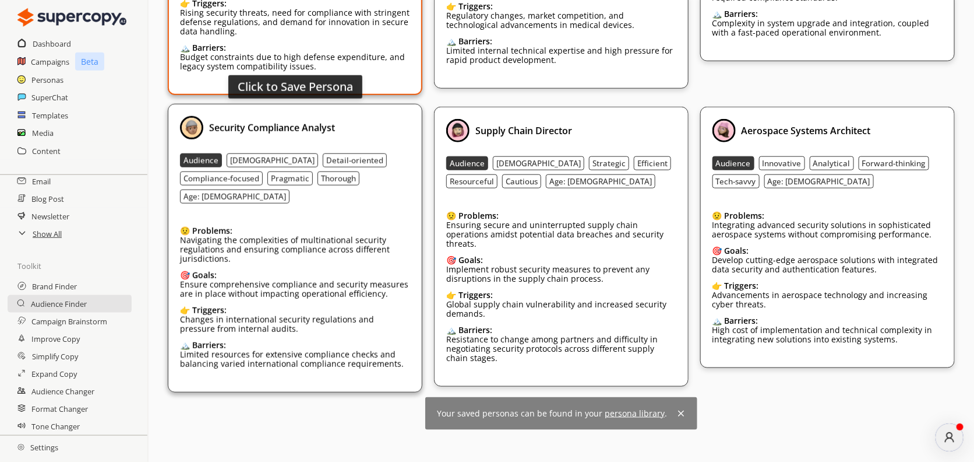
click at [304, 307] on div "😟 Problems: Navigating the complexities of multinational security regulations a…" at bounding box center [295, 298] width 230 height 163
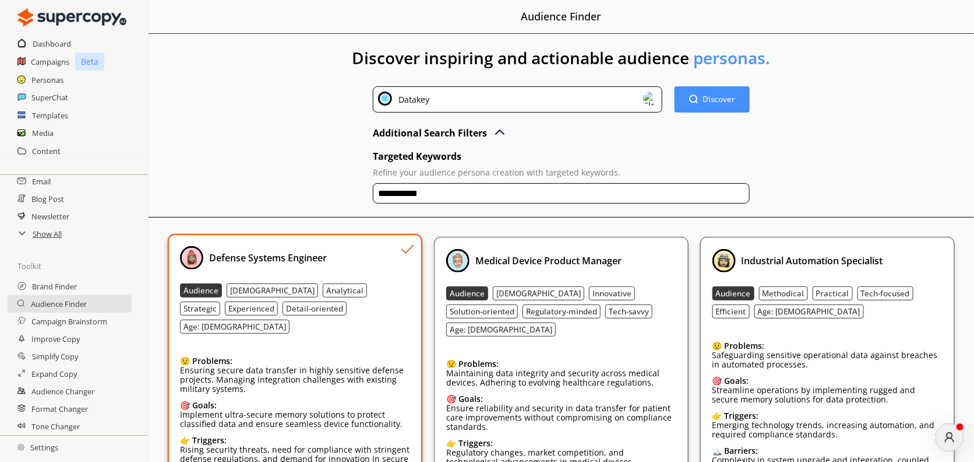
scroll to position [0, 0]
click at [460, 192] on input "**********" at bounding box center [561, 194] width 377 height 20
type input "*"
type input "**********"
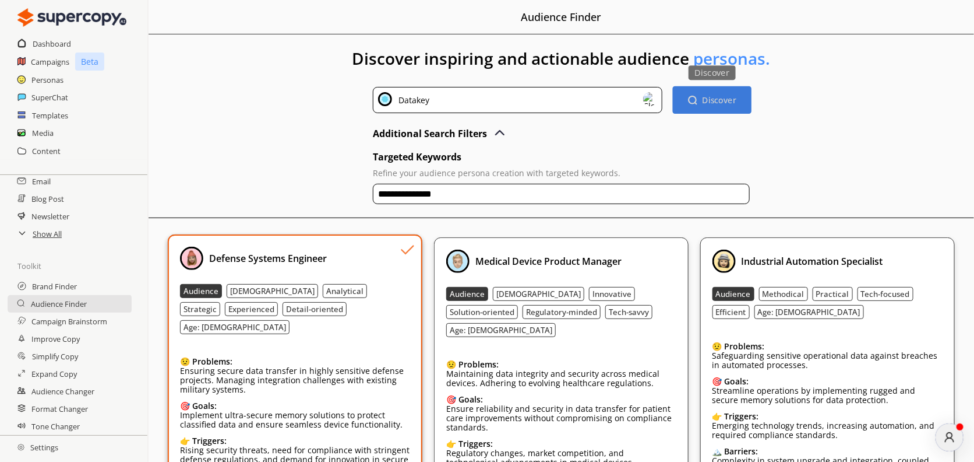
click at [727, 105] on b "Discover" at bounding box center [720, 99] width 34 height 11
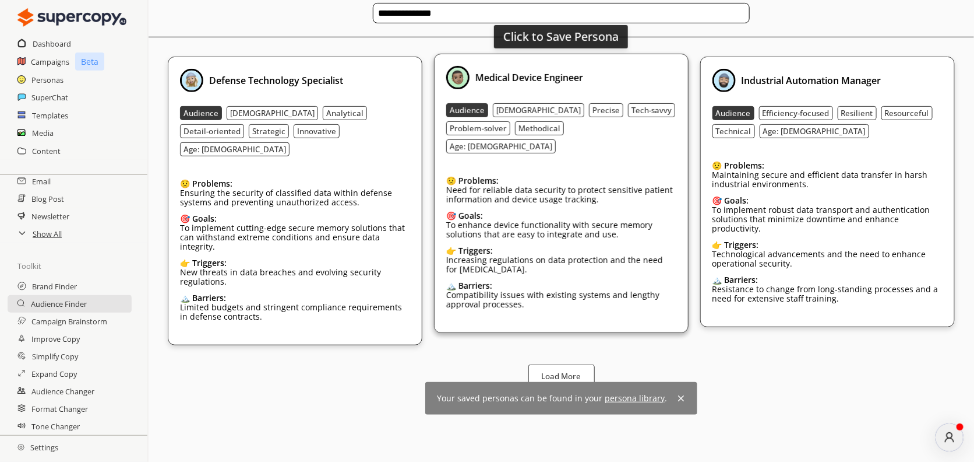
scroll to position [184, 0]
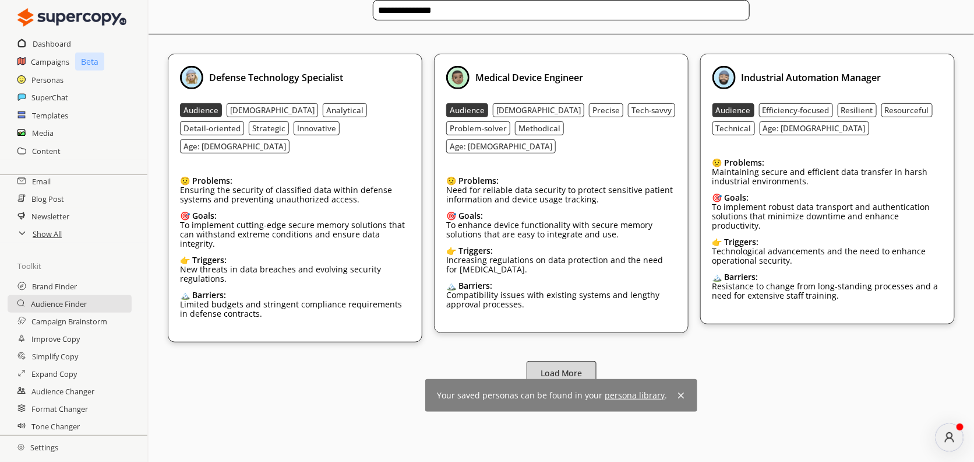
click at [563, 368] on b "Load More" at bounding box center [561, 373] width 41 height 11
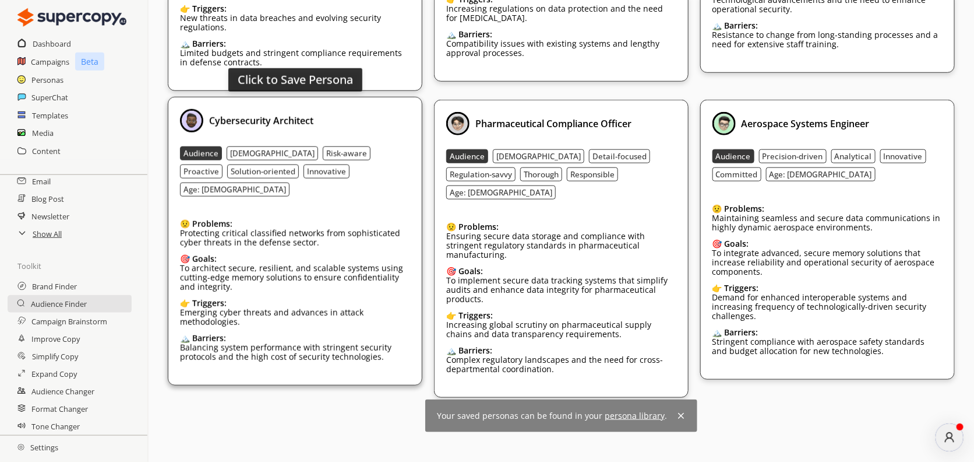
scroll to position [437, 0]
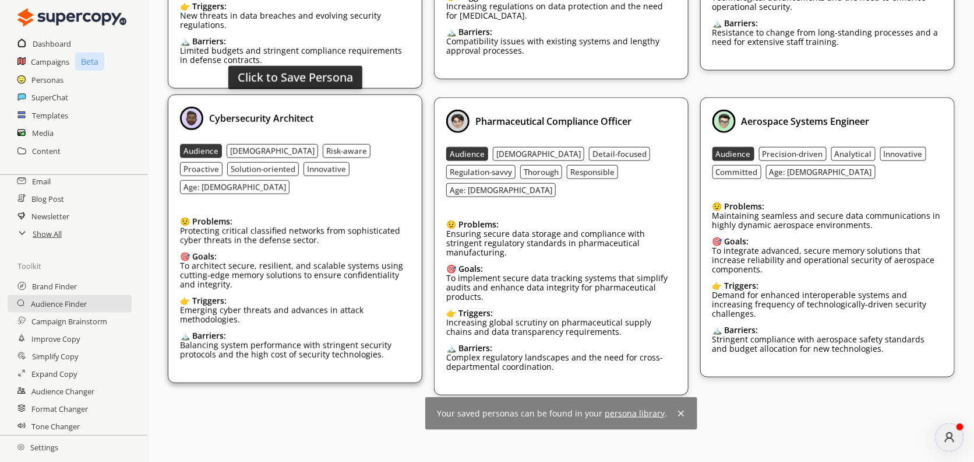
click at [315, 296] on div "👉 Triggers:" at bounding box center [295, 300] width 230 height 9
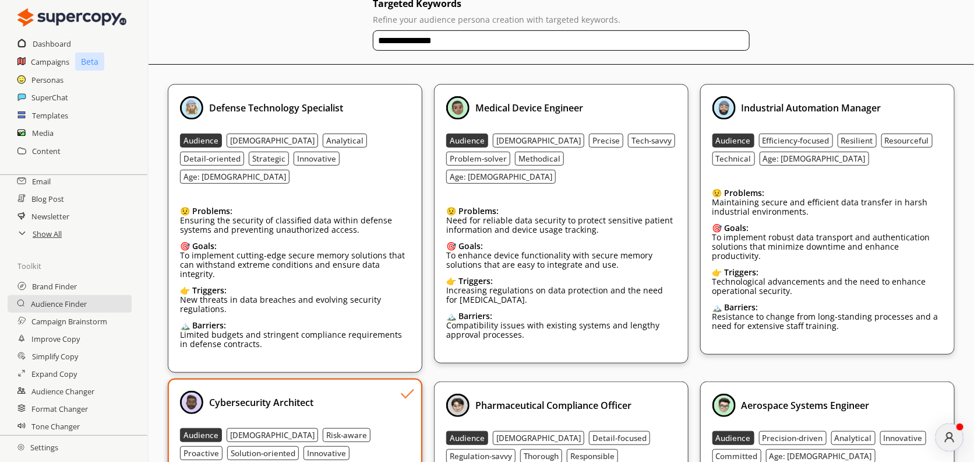
scroll to position [140, 0]
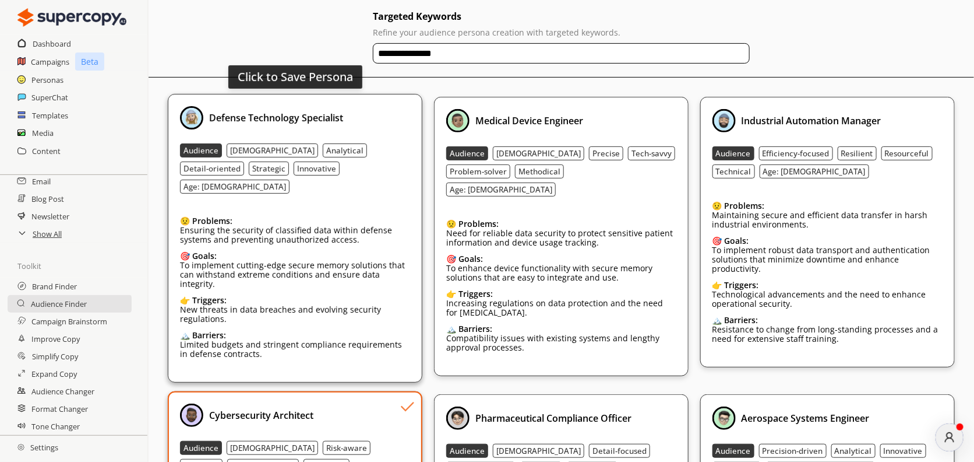
click at [386, 216] on div "😟 Problems:" at bounding box center [295, 220] width 230 height 9
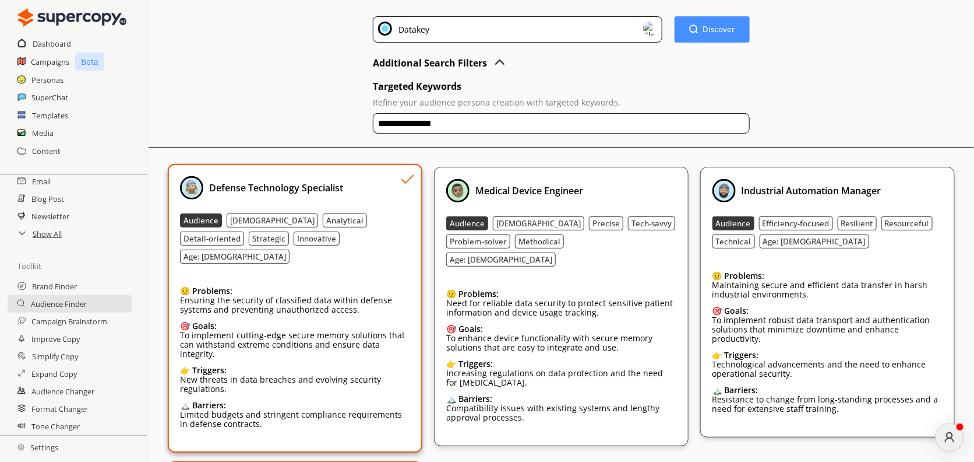
scroll to position [70, 0]
click at [53, 94] on h2 "SuperChat" at bounding box center [49, 97] width 37 height 17
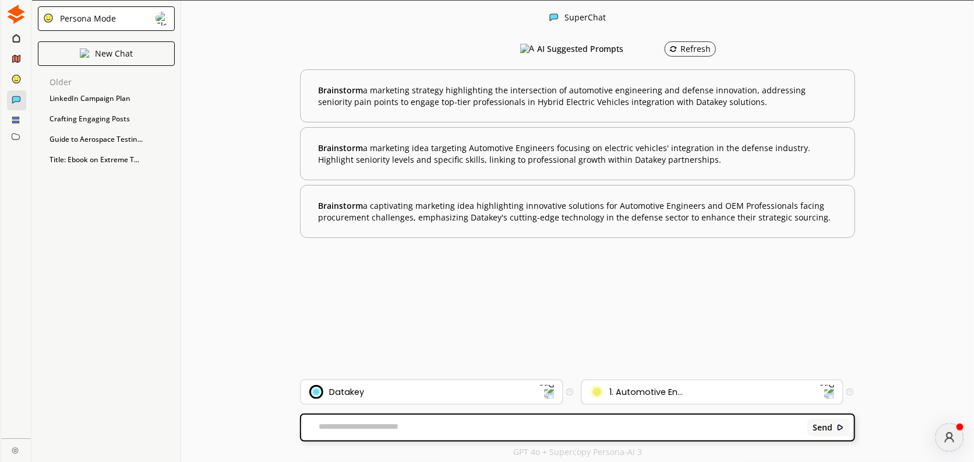
scroll to position [1, 0]
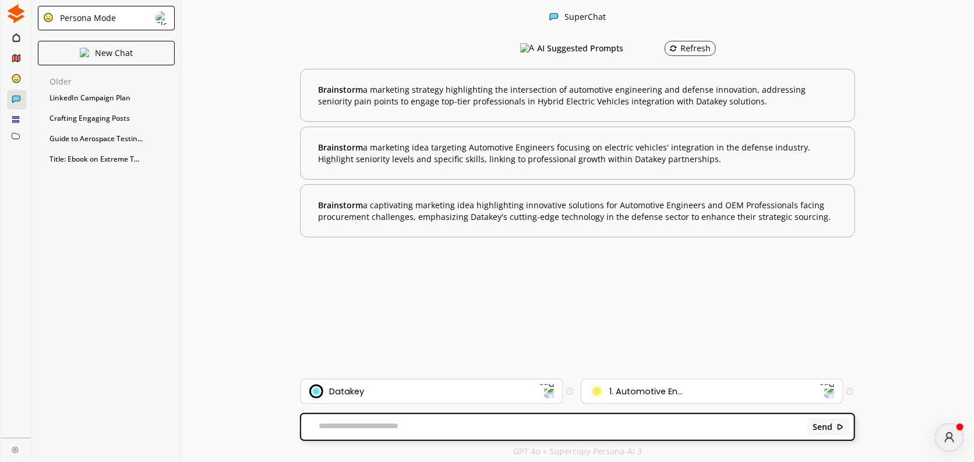
click at [679, 390] on div "1. Automotive En..." at bounding box center [646, 390] width 73 height 9
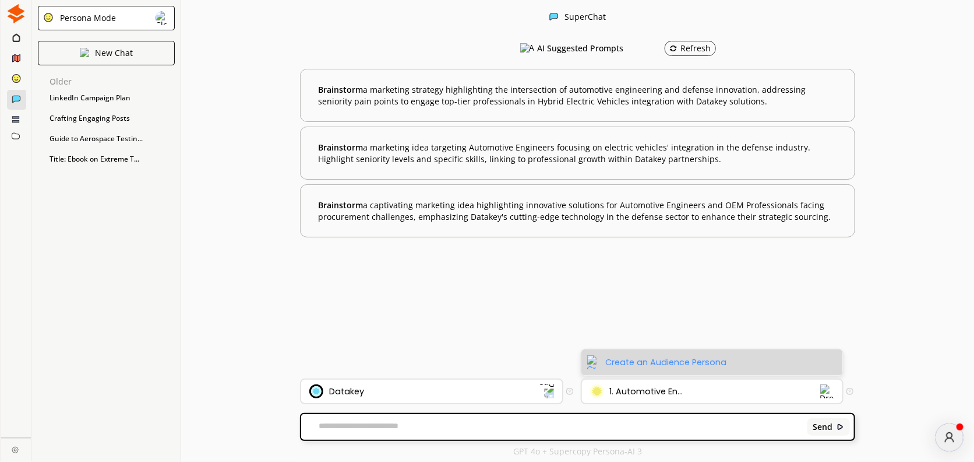
click at [657, 361] on div "Create an Audience Persona" at bounding box center [666, 361] width 121 height 9
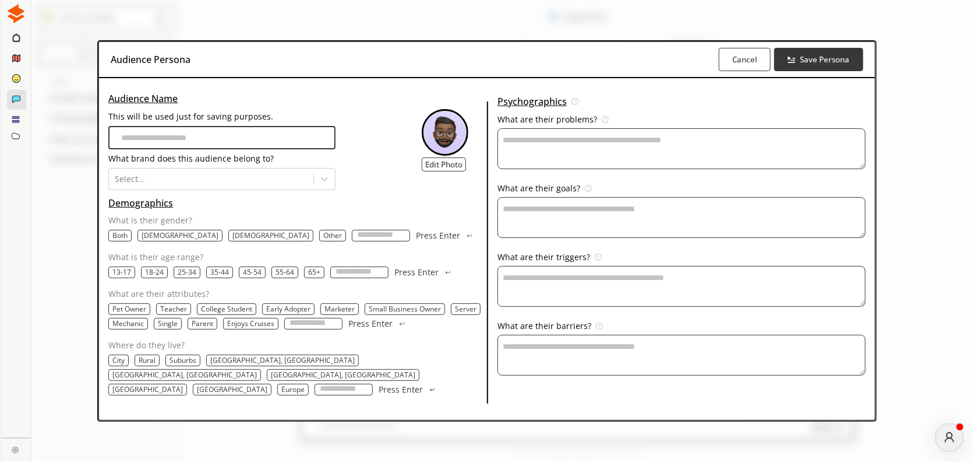
click at [193, 148] on input "This will be used just for saving purposes." at bounding box center [221, 137] width 227 height 23
click at [387, 96] on div "Audience Name This will be used just for saving purposes. What brand does this …" at bounding box center [297, 140] width 379 height 100
click at [752, 72] on button "Cancel" at bounding box center [745, 59] width 54 height 24
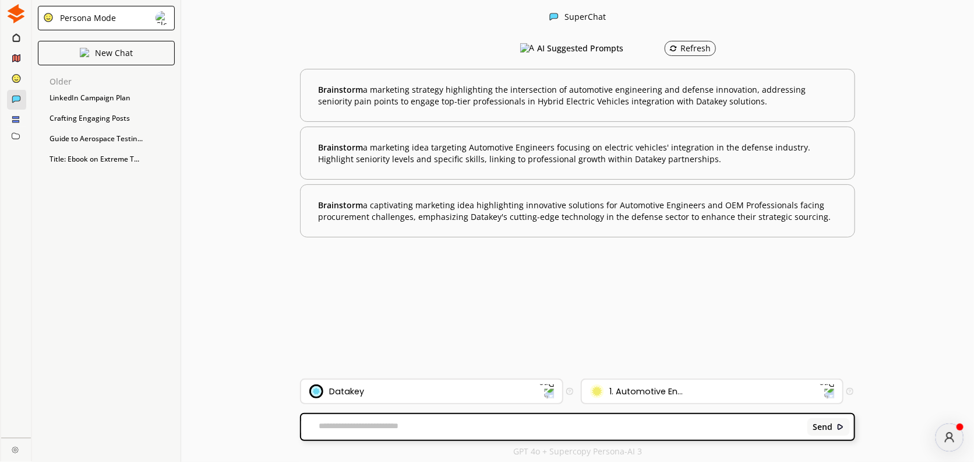
click at [115, 28] on div "Persona Mode" at bounding box center [106, 18] width 137 height 24
click at [242, 87] on div "SuperChat AI Suggested Prompts Refresh Brainstorm a marketing strategy highligh…" at bounding box center [577, 231] width 793 height 462
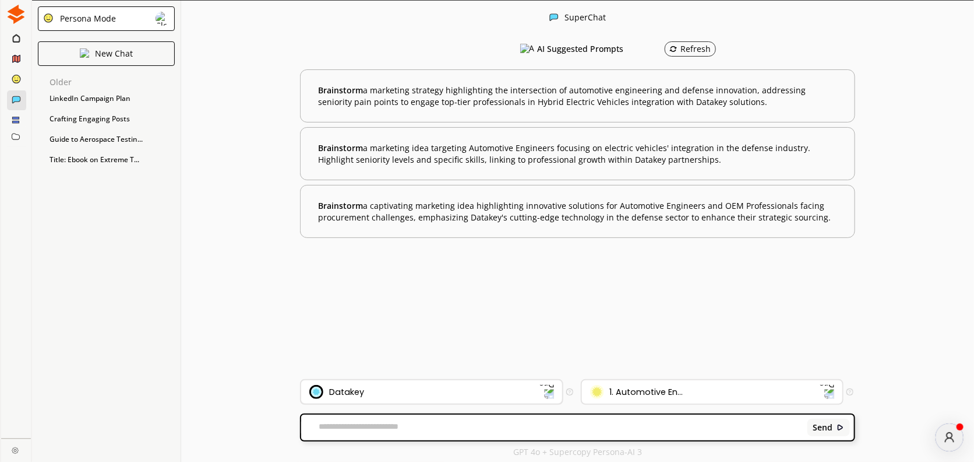
click at [476, 395] on div "Datakey" at bounding box center [424, 392] width 230 height 14
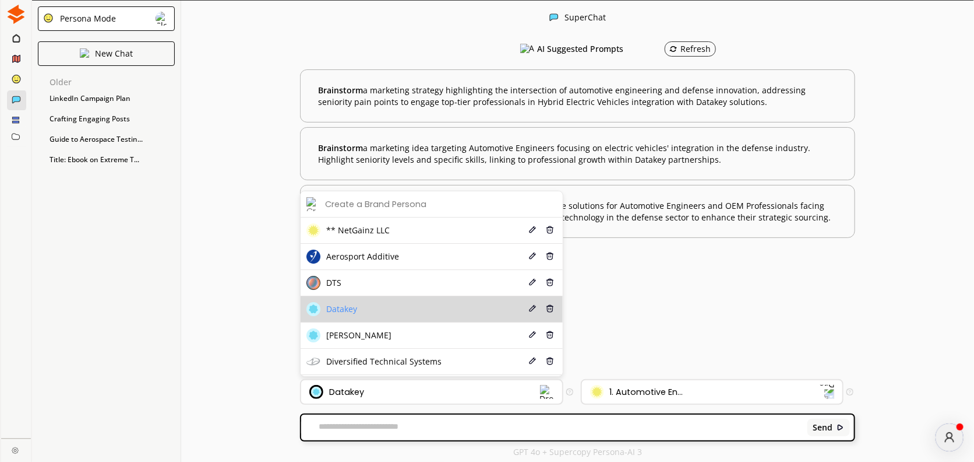
click at [401, 309] on li "Datakey Edit Delete" at bounding box center [432, 309] width 262 height 26
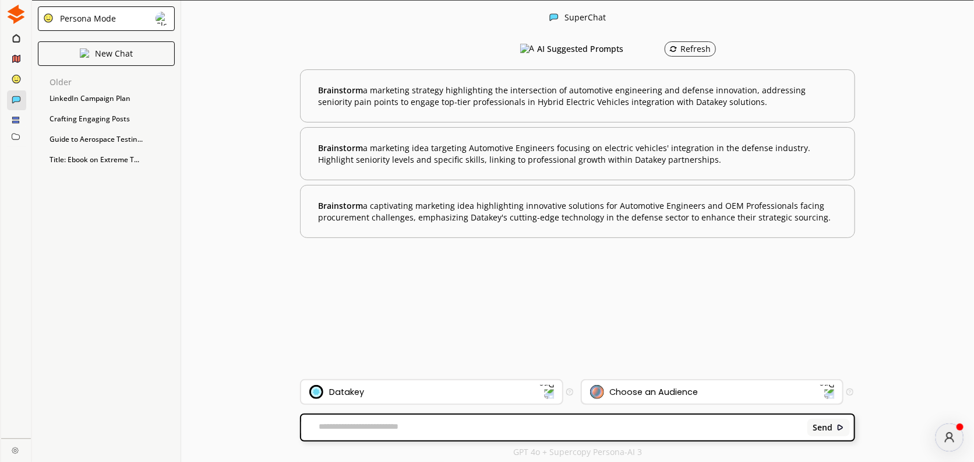
click at [659, 399] on div "Choose an Audience" at bounding box center [705, 392] width 230 height 14
click at [460, 295] on div "AI Suggested Prompts Refresh Brainstorm a marketing strategy highlighting the i…" at bounding box center [577, 207] width 555 height 343
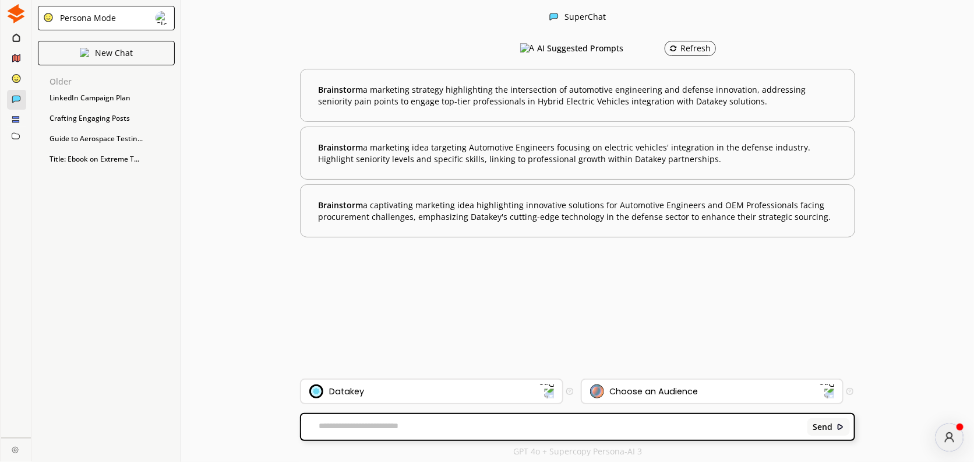
click at [474, 427] on textarea at bounding box center [552, 427] width 502 height 12
drag, startPoint x: 537, startPoint y: 427, endPoint x: 507, endPoint y: 427, distance: 29.7
click at [507, 427] on textarea "**********" at bounding box center [552, 427] width 502 height 12
click at [539, 428] on textarea "**********" at bounding box center [552, 427] width 502 height 12
drag, startPoint x: 539, startPoint y: 428, endPoint x: 518, endPoint y: 426, distance: 21.6
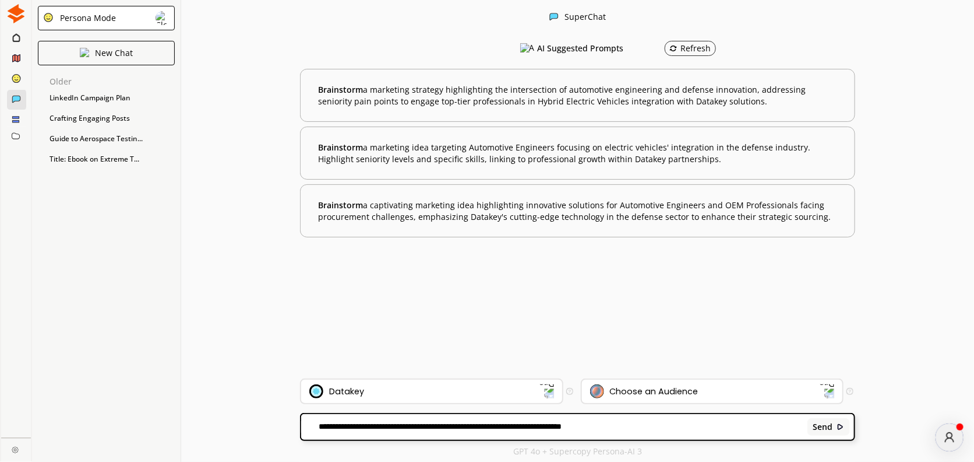
click at [518, 426] on textarea "**********" at bounding box center [552, 427] width 502 height 12
click at [515, 427] on textarea "**********" at bounding box center [552, 427] width 502 height 12
drag, startPoint x: 504, startPoint y: 427, endPoint x: 541, endPoint y: 430, distance: 38.0
click at [541, 430] on textarea "**********" at bounding box center [552, 427] width 502 height 12
click at [523, 418] on div "**********" at bounding box center [577, 427] width 553 height 26
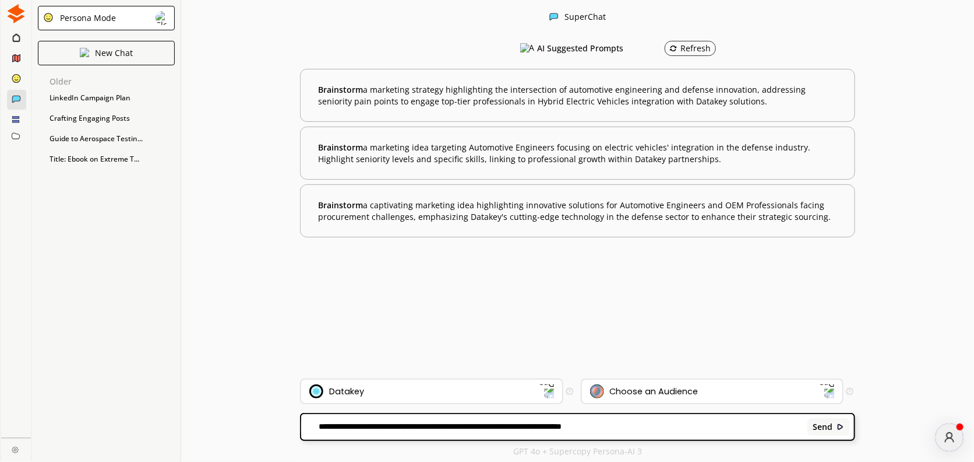
drag, startPoint x: 538, startPoint y: 427, endPoint x: 506, endPoint y: 428, distance: 32.1
click at [506, 428] on textarea "**********" at bounding box center [552, 427] width 502 height 12
click at [609, 429] on textarea "**********" at bounding box center [552, 427] width 502 height 12
type textarea "**********"
click at [838, 425] on img at bounding box center [841, 427] width 8 height 8
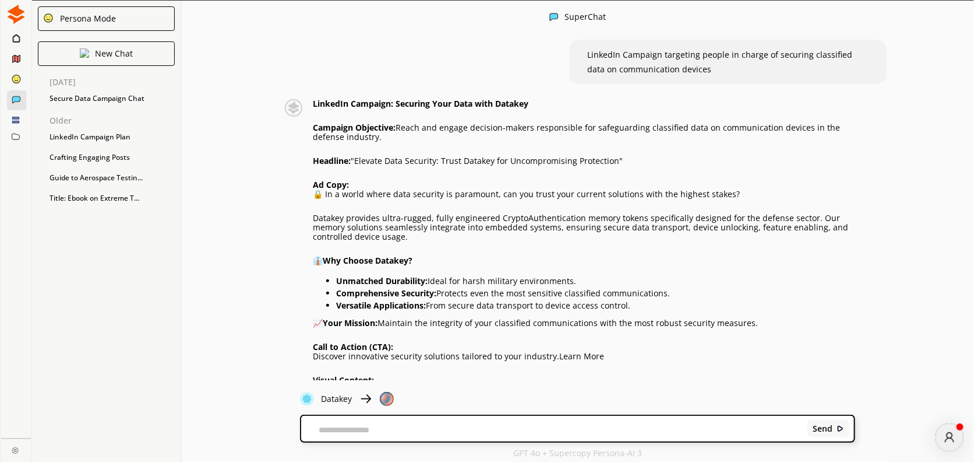
scroll to position [0, 0]
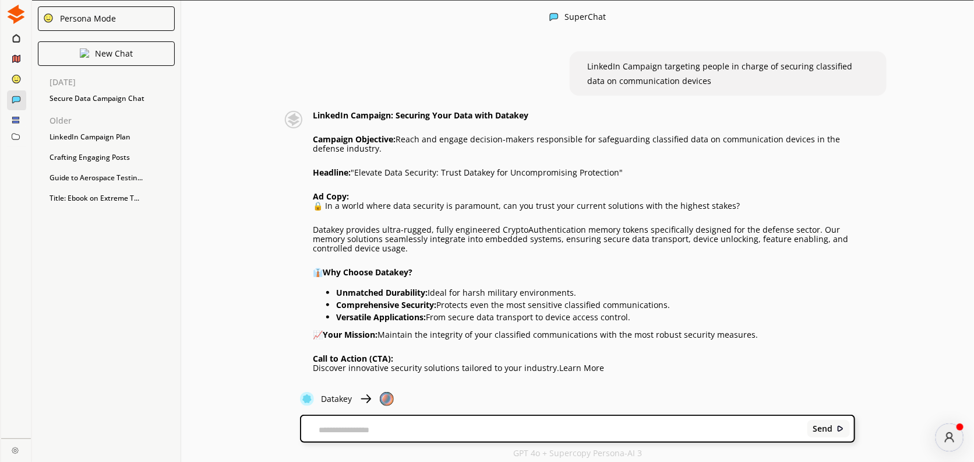
drag, startPoint x: 621, startPoint y: 174, endPoint x: 360, endPoint y: 173, distance: 261.1
click at [360, 173] on p "Headline: "Elevate Data Security: Trust Datakey for Uncompromising Protection"" at bounding box center [584, 172] width 542 height 9
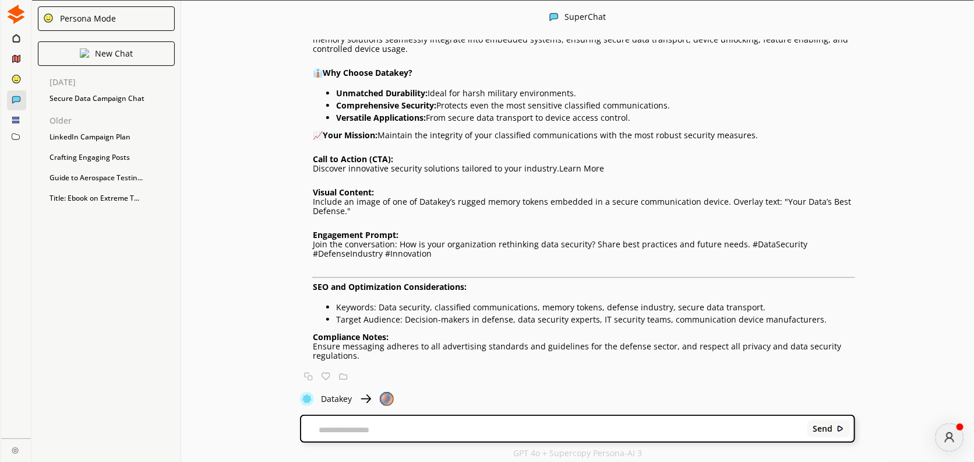
scroll to position [202, 0]
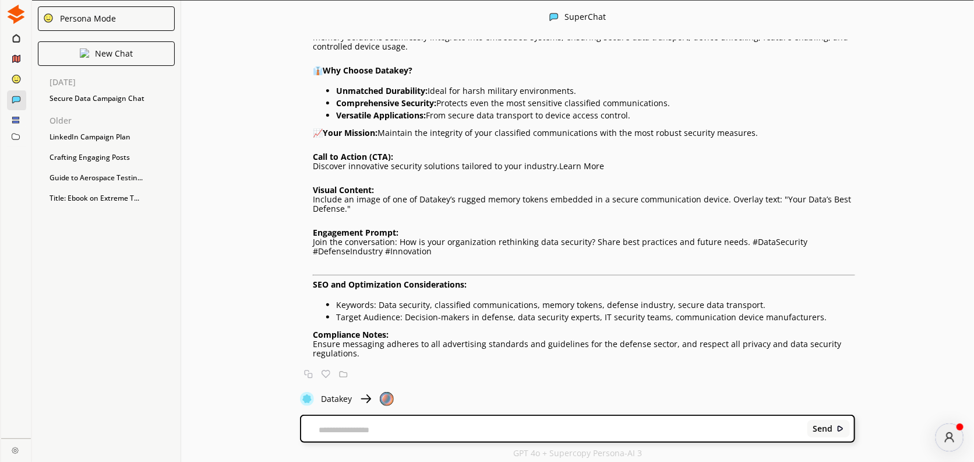
click at [643, 431] on textarea at bounding box center [552, 429] width 502 height 9
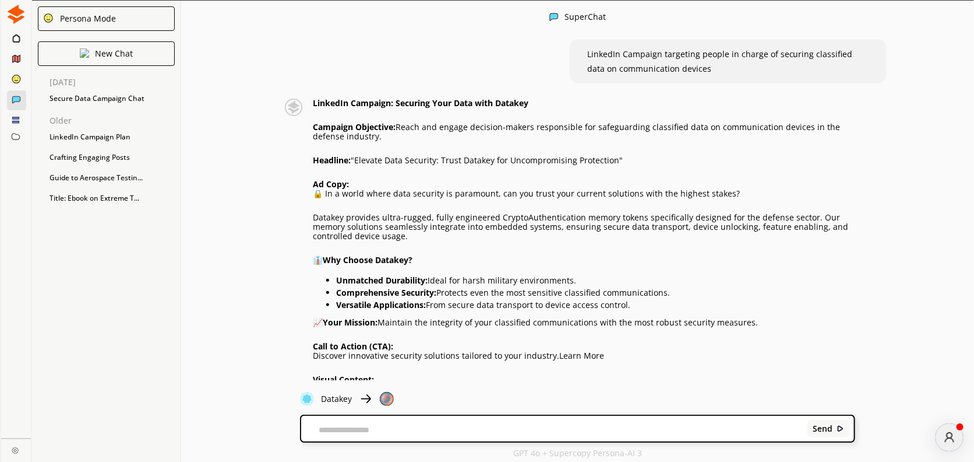
scroll to position [25, 0]
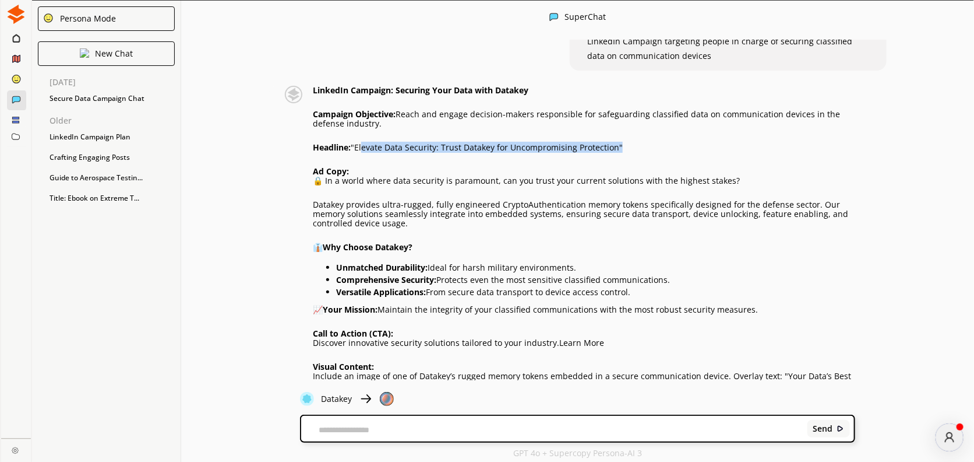
drag, startPoint x: 361, startPoint y: 150, endPoint x: 617, endPoint y: 150, distance: 255.9
click at [617, 150] on p "Headline: "Elevate Data Security: Trust Datakey for Uncompromising Protection"" at bounding box center [584, 147] width 542 height 9
click at [617, 144] on p "Headline: "Elevate Data Security: Trust Datakey for Uncompromising Protection"" at bounding box center [584, 147] width 542 height 9
drag, startPoint x: 617, startPoint y: 145, endPoint x: 356, endPoint y: 147, distance: 261.1
click at [356, 147] on p "Headline: "Elevate Data Security: Trust Datakey for Uncompromising Protection"" at bounding box center [584, 147] width 542 height 9
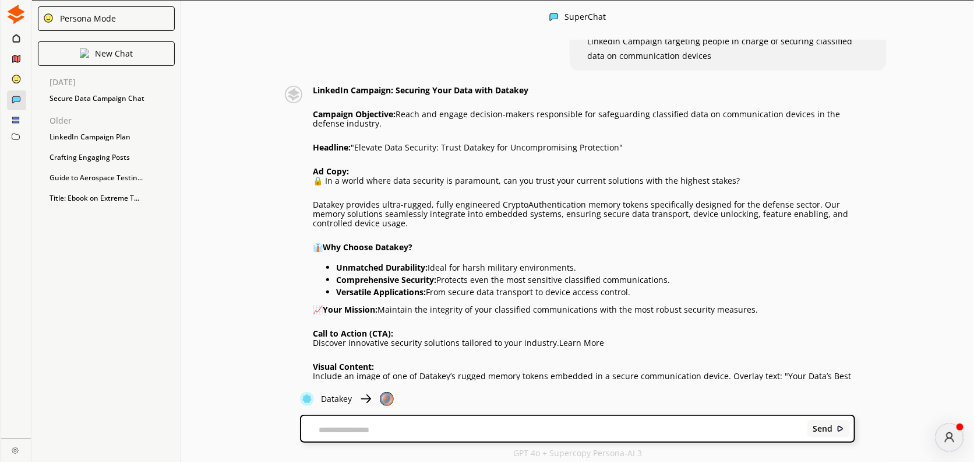
click at [380, 425] on textarea at bounding box center [552, 429] width 502 height 9
drag, startPoint x: 532, startPoint y: 92, endPoint x: 396, endPoint y: 89, distance: 135.8
click at [396, 89] on p "LinkedIn Campaign: Securing Your Data with Datakey" at bounding box center [584, 90] width 542 height 9
copy strong "Securing Your Data with Datakey"
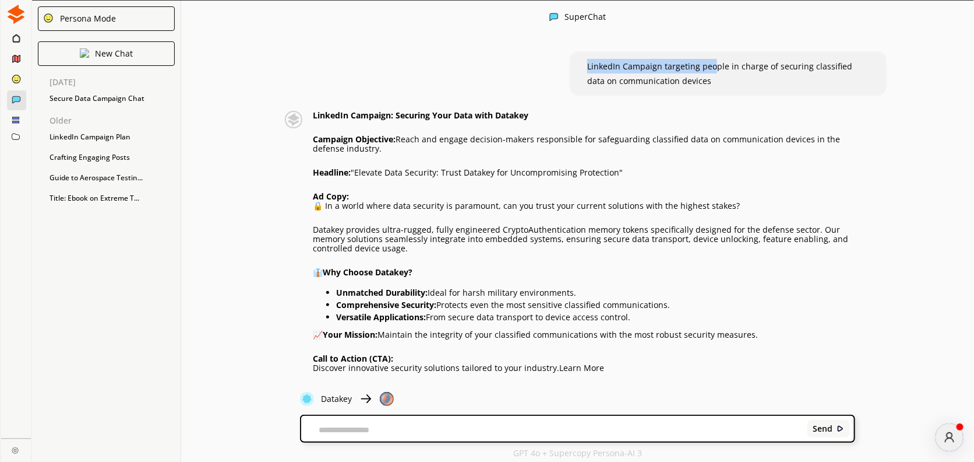
drag, startPoint x: 712, startPoint y: 73, endPoint x: 586, endPoint y: 68, distance: 126.0
click at [587, 68] on p "LinkedIn Campaign targeting people in charge of securing classified data on com…" at bounding box center [728, 73] width 282 height 29
click at [587, 69] on span "LinkedIn Campaign targeting people in charge of securing classified data on com…" at bounding box center [720, 74] width 266 height 26
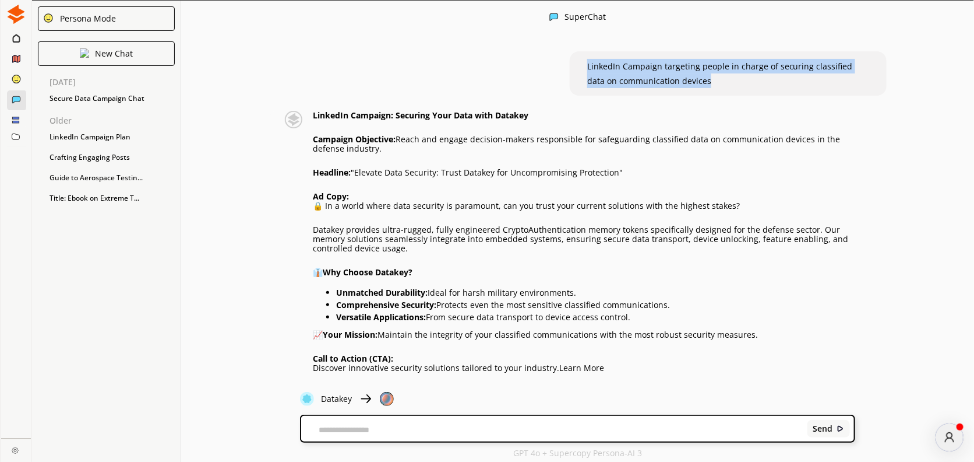
drag, startPoint x: 586, startPoint y: 68, endPoint x: 687, endPoint y: 87, distance: 102.0
click at [687, 87] on p "LinkedIn Campaign targeting people in charge of securing classified data on com…" at bounding box center [728, 73] width 282 height 29
copy span "LinkedIn Campaign targeting people in charge of securing classified data on com…"
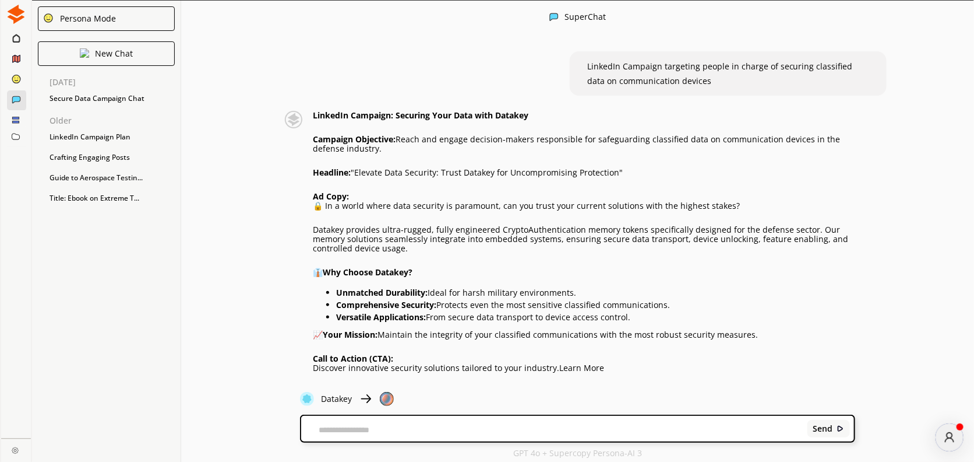
click at [368, 424] on div "Send" at bounding box center [577, 429] width 553 height 26
click at [364, 433] on textarea at bounding box center [552, 429] width 502 height 9
paste textarea "**********"
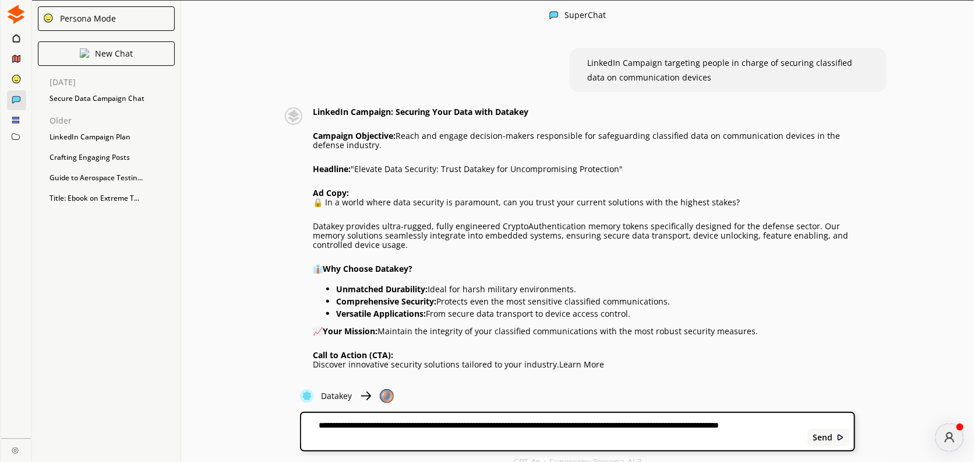
drag, startPoint x: 790, startPoint y: 430, endPoint x: 738, endPoint y: 427, distance: 52.0
click at [738, 427] on textarea "**********" at bounding box center [552, 431] width 502 height 23
click at [733, 425] on textarea "**********" at bounding box center [552, 431] width 502 height 23
type textarea "**********"
click at [826, 440] on b "Send" at bounding box center [823, 436] width 20 height 9
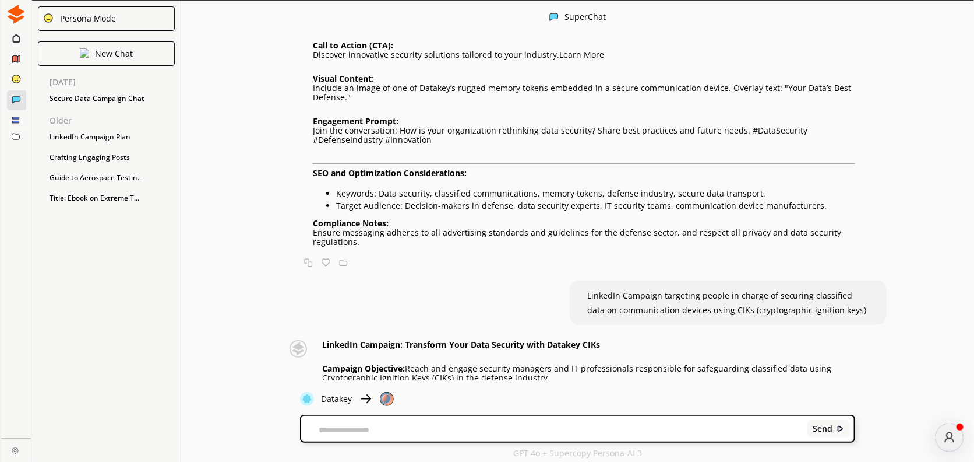
scroll to position [594, 0]
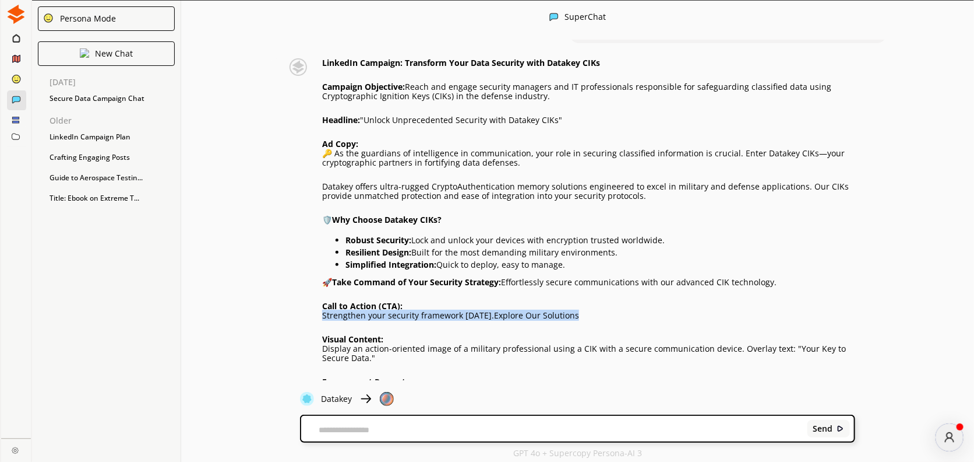
drag, startPoint x: 318, startPoint y: 315, endPoint x: 579, endPoint y: 321, distance: 261.7
click at [579, 321] on div "LinkedIn Campaign: Transform Your Data Security with Datakey CIKs Campaign Obje…" at bounding box center [567, 282] width 575 height 449
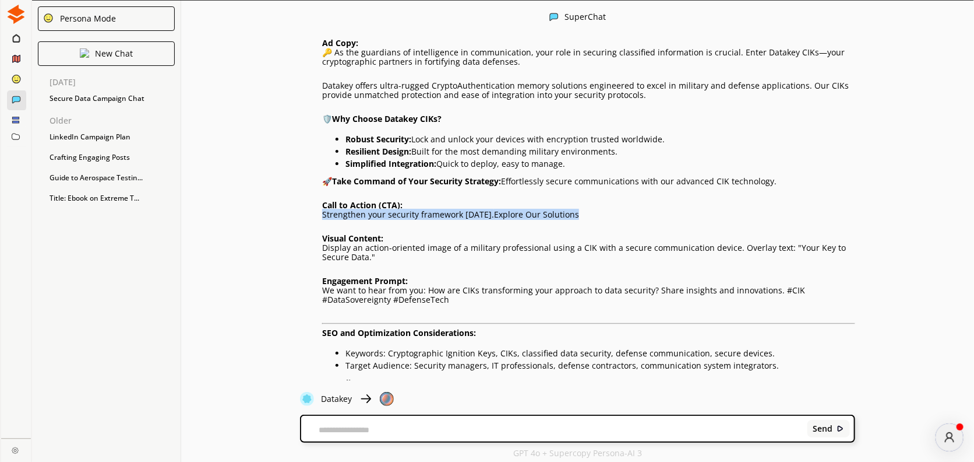
scroll to position [712, 0]
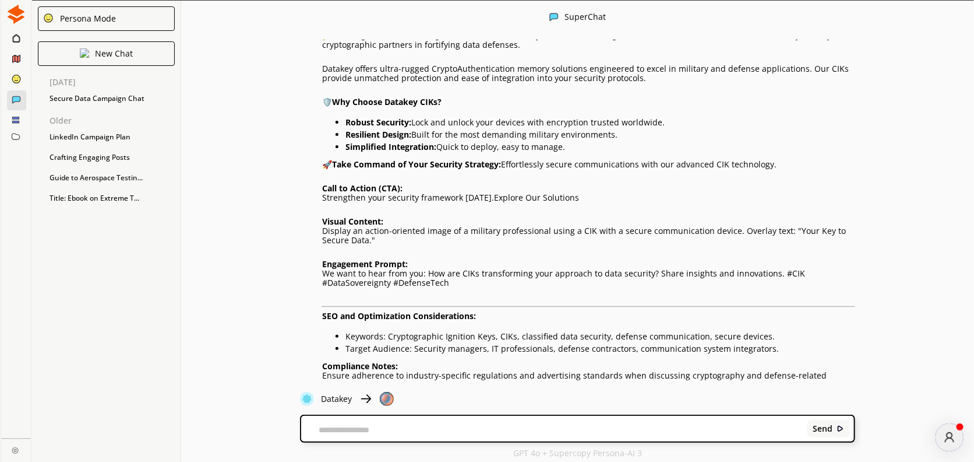
drag, startPoint x: 340, startPoint y: 233, endPoint x: 365, endPoint y: 238, distance: 25.6
click at [365, 238] on p "Display an action-oriented image of a military professional using a CIK with a …" at bounding box center [588, 235] width 533 height 19
drag, startPoint x: 437, startPoint y: 227, endPoint x: 456, endPoint y: 230, distance: 19.4
click at [439, 229] on p "Display an action-oriented image of a military professional using a CIK with a …" at bounding box center [588, 235] width 533 height 19
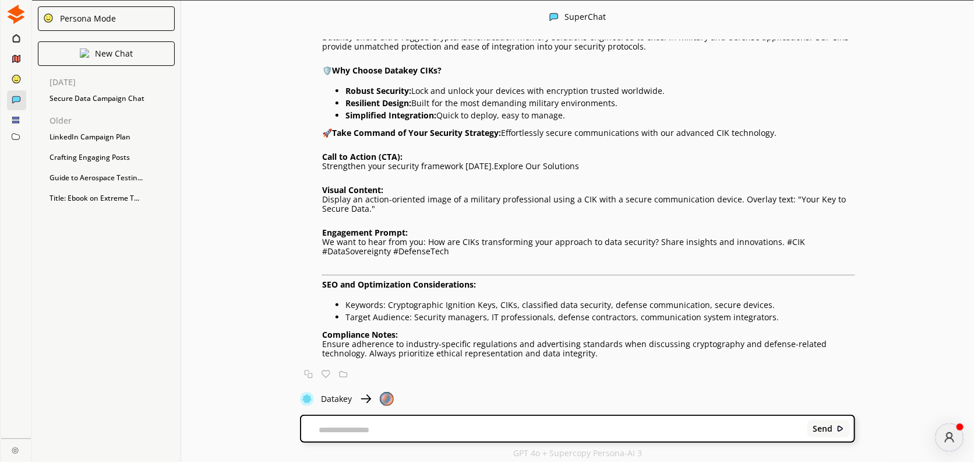
scroll to position [1, 0]
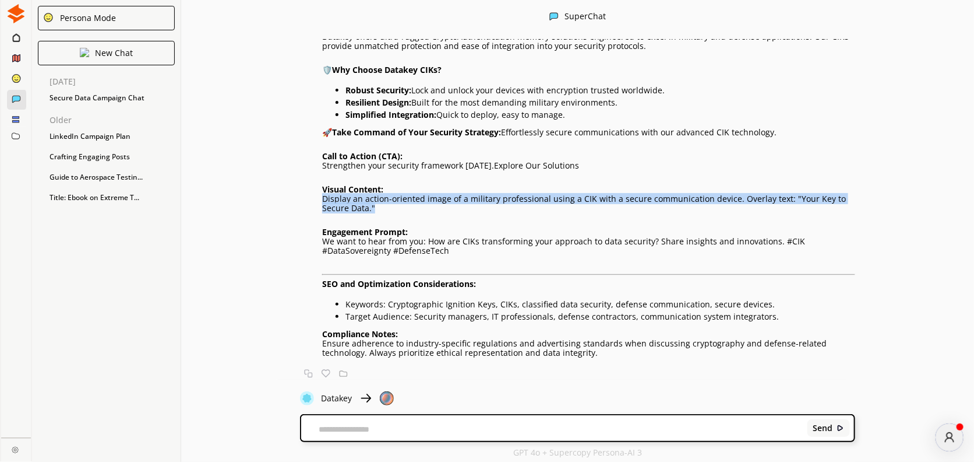
drag, startPoint x: 316, startPoint y: 200, endPoint x: 397, endPoint y: 209, distance: 81.5
click at [397, 209] on div "LinkedIn Campaign: Transform Your Data Security with Datakey CIKs Campaign Obje…" at bounding box center [567, 132] width 575 height 449
copy p "Display an action-oriented image of a military professional using a CIK with a …"
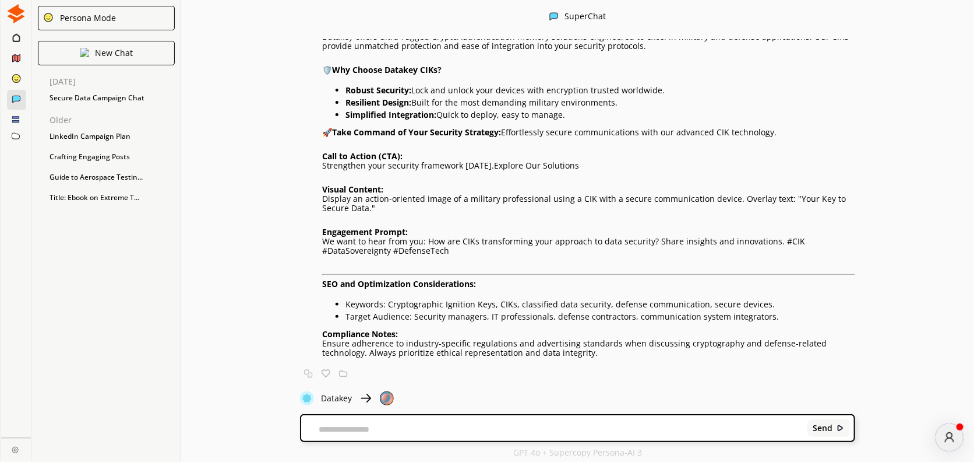
click at [427, 222] on div "LinkedIn Campaign: Transform Your Data Security with Datakey CIKs Campaign Obje…" at bounding box center [588, 132] width 533 height 449
